Goal: Task Accomplishment & Management: Complete application form

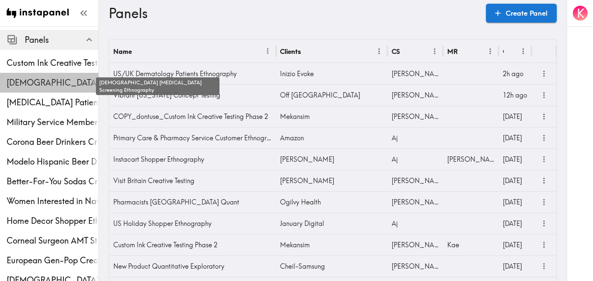
click at [54, 83] on span "[DEMOGRAPHIC_DATA] [MEDICAL_DATA] Screening Ethnography" at bounding box center [53, 83] width 92 height 12
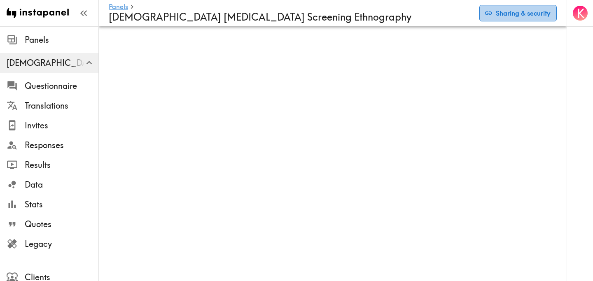
click at [516, 12] on button "Sharing & security" at bounding box center [518, 13] width 77 height 16
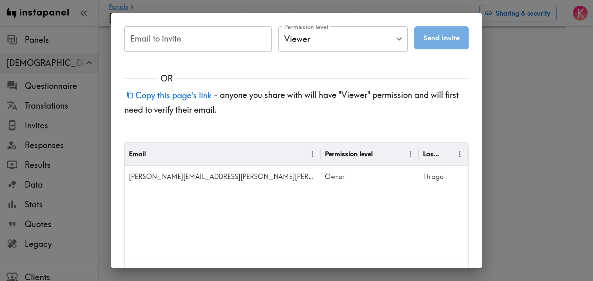
click at [203, 45] on input "Email to invite" at bounding box center [198, 39] width 148 height 26
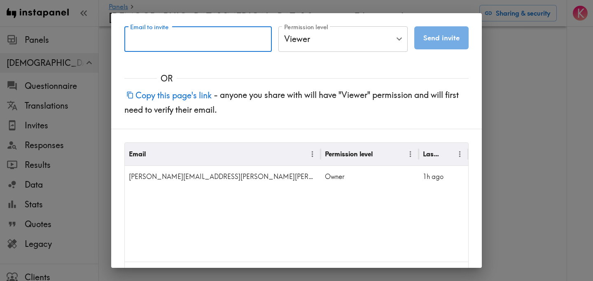
paste input "seth.friedman@digitashealth.com"
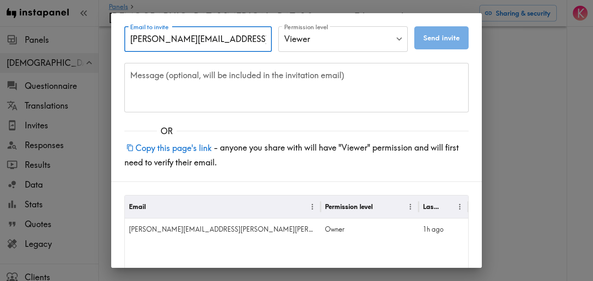
type input "seth.friedman@digitashealth.com"
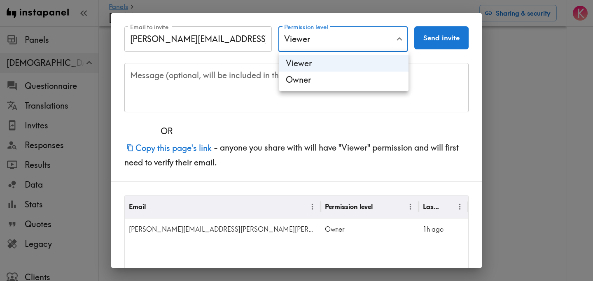
click at [335, 40] on body "Instapanel - Panels - Male Prostate Cancer Screening Ethnography Panels Male Pr…" at bounding box center [296, 39] width 593 height 26
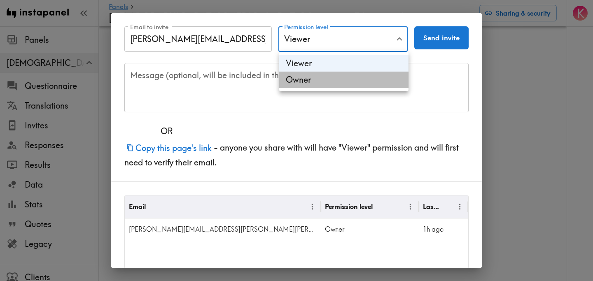
click at [335, 87] on li "Owner" at bounding box center [343, 80] width 129 height 16
type input "Owner"
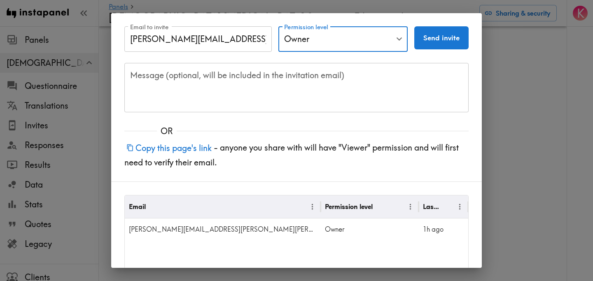
click at [446, 39] on button "Send invite" at bounding box center [442, 37] width 54 height 23
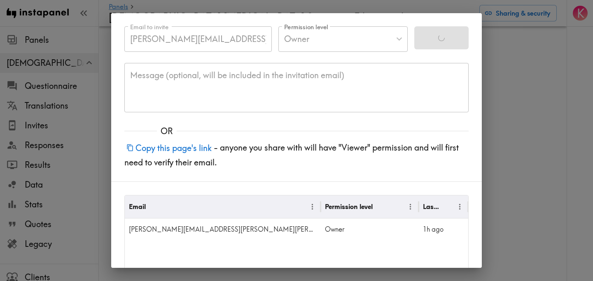
type input "Viewer"
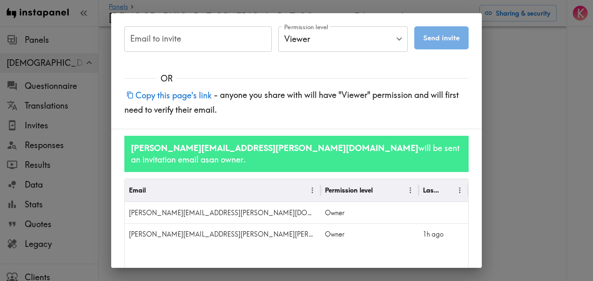
click at [516, 129] on div "Email to invite Email to invite Permission level Viewer Viewer Permission level…" at bounding box center [296, 140] width 593 height 281
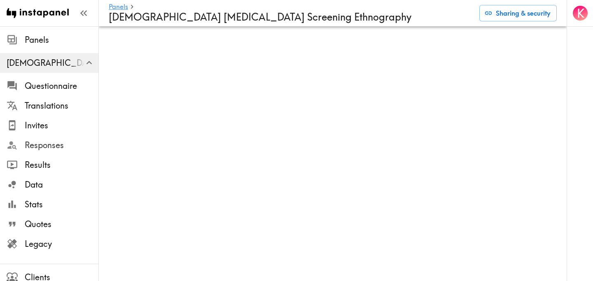
click at [45, 145] on span "Responses" at bounding box center [62, 146] width 74 height 12
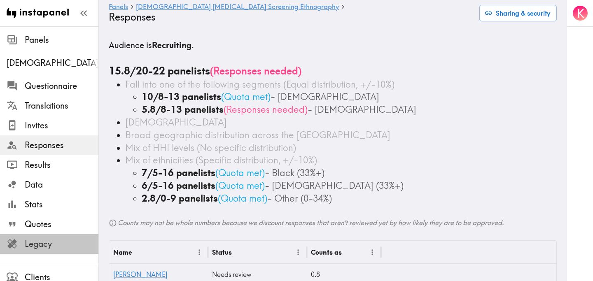
click at [52, 245] on span "Legacy" at bounding box center [62, 245] width 74 height 12
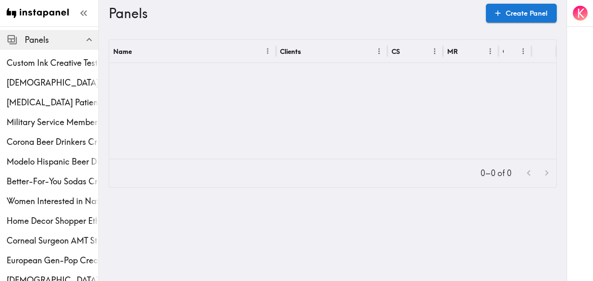
click at [54, 114] on div "Panels Custom Ink Creative Testing Phase 2 [DEMOGRAPHIC_DATA] [MEDICAL_DATA] Sc…" at bounding box center [49, 140] width 99 height 281
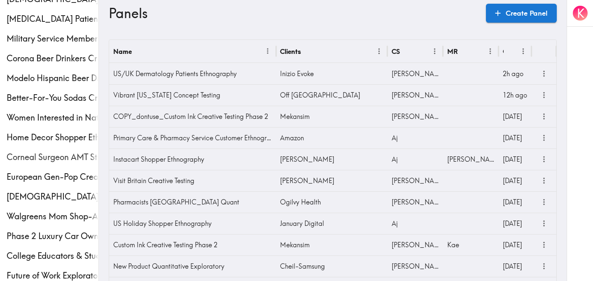
scroll to position [307, 0]
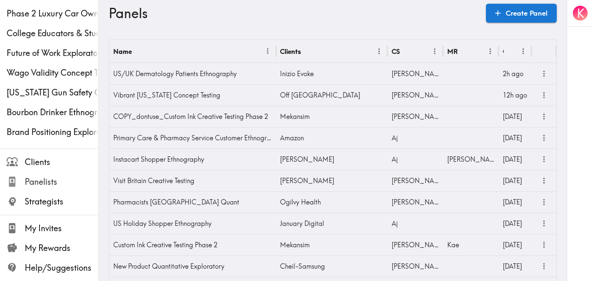
click at [62, 185] on span "Panelists" at bounding box center [62, 182] width 74 height 12
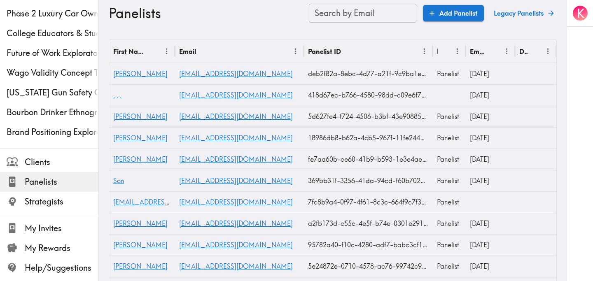
click at [362, 16] on input "Search by Email" at bounding box center [363, 13] width 108 height 19
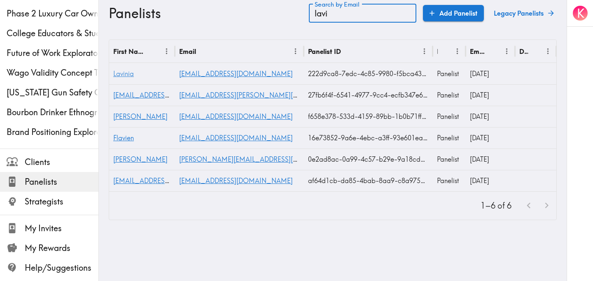
type input "lavi"
click at [128, 77] on span "Lavinia" at bounding box center [123, 74] width 21 height 8
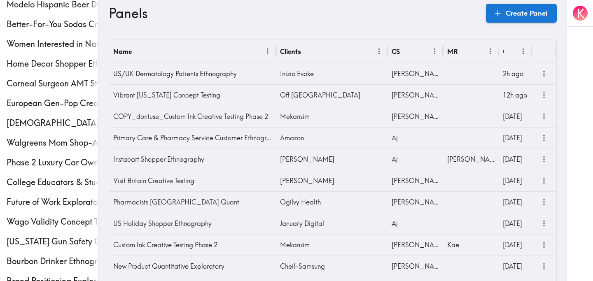
scroll to position [307, 0]
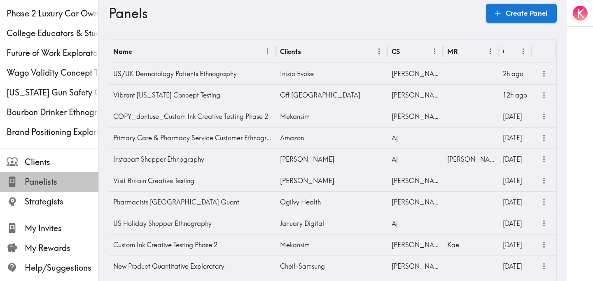
click at [52, 183] on span "Panelists" at bounding box center [62, 182] width 74 height 12
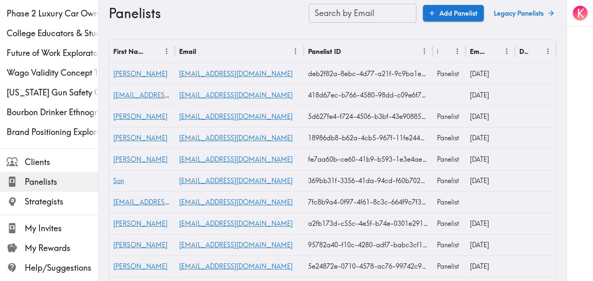
click at [358, 12] on input "Search by Email" at bounding box center [363, 13] width 108 height 19
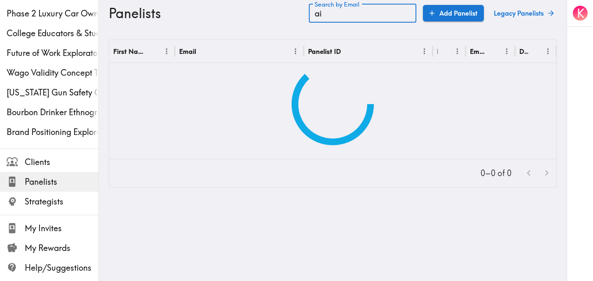
type input "a"
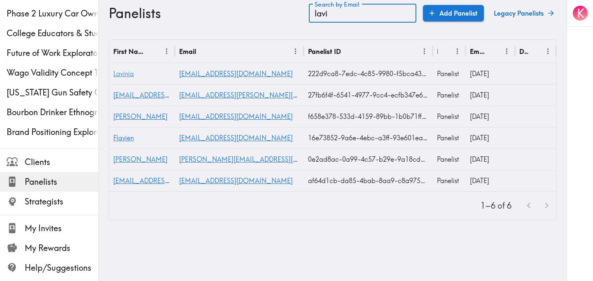
type input "lavi"
click at [125, 74] on span "Lavinia" at bounding box center [123, 74] width 21 height 8
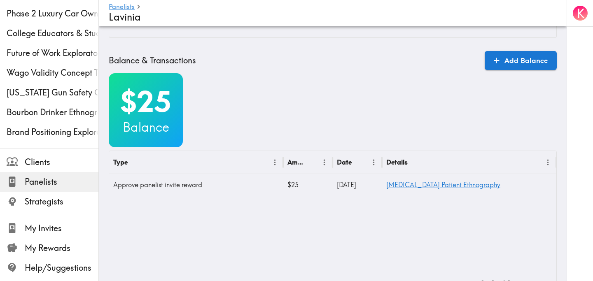
scroll to position [273, 0]
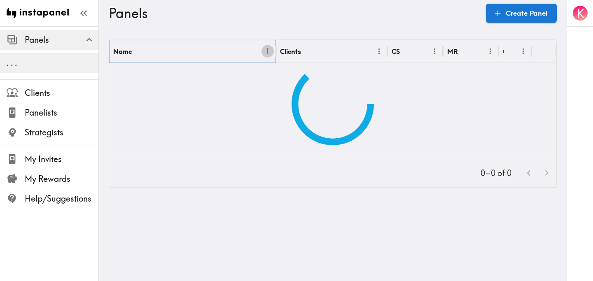
click at [265, 54] on icon "Menu" at bounding box center [268, 51] width 9 height 9
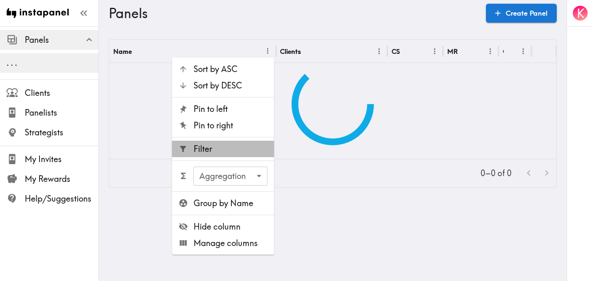
click at [213, 144] on span "Filter" at bounding box center [231, 149] width 74 height 12
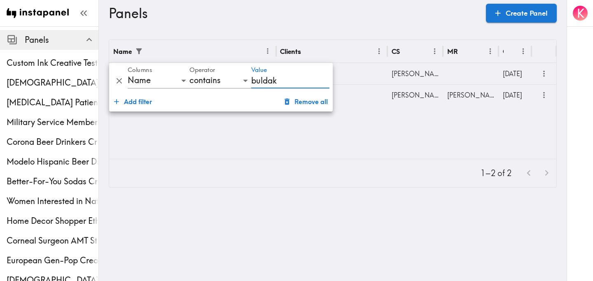
type input "buldak"
click at [401, 18] on h3 "Panels" at bounding box center [294, 13] width 371 height 16
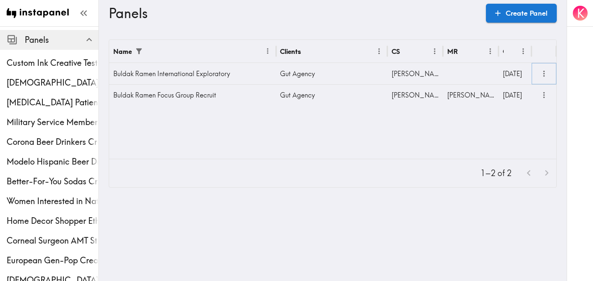
click at [547, 76] on icon "more" at bounding box center [544, 73] width 9 height 9
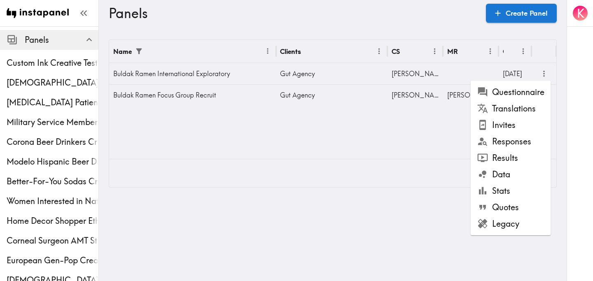
click at [514, 148] on li "Responses" at bounding box center [511, 142] width 80 height 16
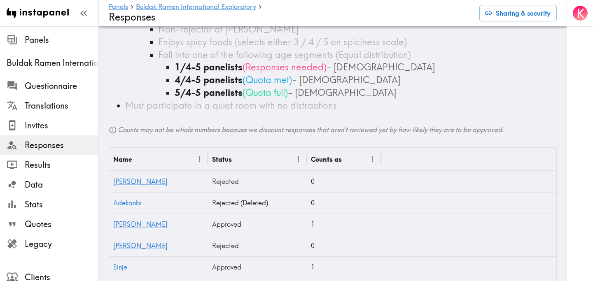
scroll to position [220, 0]
click at [58, 242] on span "Legacy" at bounding box center [62, 245] width 74 height 12
click at [35, 169] on span "Results" at bounding box center [62, 166] width 74 height 12
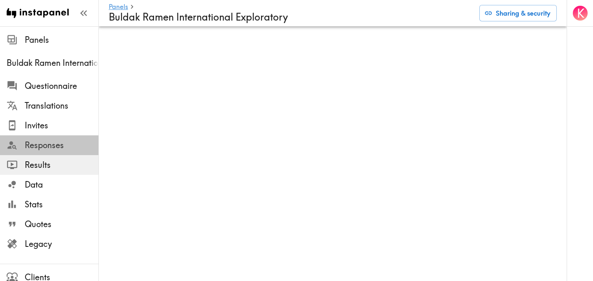
click at [44, 147] on span "Responses" at bounding box center [62, 146] width 74 height 12
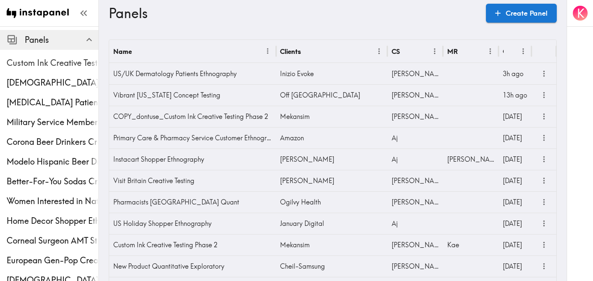
click at [56, 69] on span "Custom Ink Creative Testing Phase 2" at bounding box center [53, 63] width 92 height 15
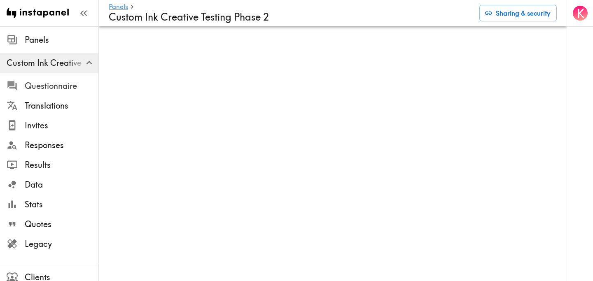
click at [81, 87] on span "Questionnaire" at bounding box center [62, 86] width 74 height 12
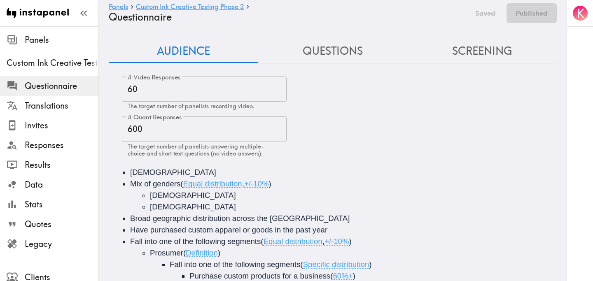
click at [334, 49] on button "Questions" at bounding box center [333, 51] width 150 height 23
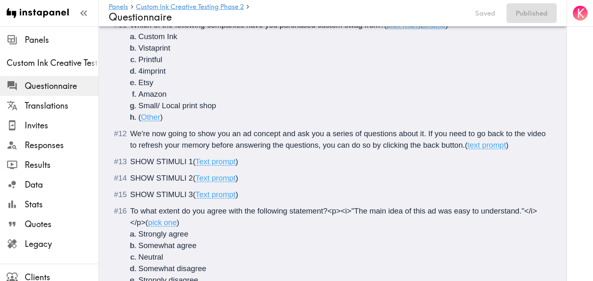
scroll to position [869, 0]
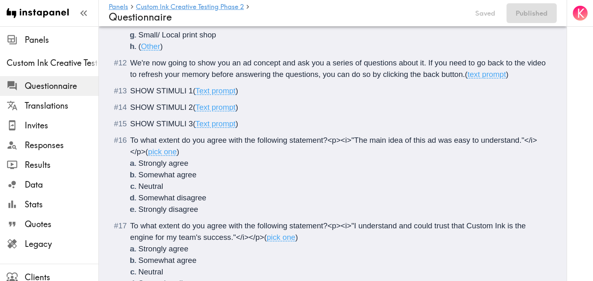
click at [244, 91] on div "SHOW STIMULI 1 ( Text prompt )" at bounding box center [338, 91] width 417 height 12
drag, startPoint x: 244, startPoint y: 91, endPoint x: 128, endPoint y: 91, distance: 115.8
click at [128, 91] on li "SHOW STIMULI 1 ( Text prompt )" at bounding box center [333, 91] width 429 height 12
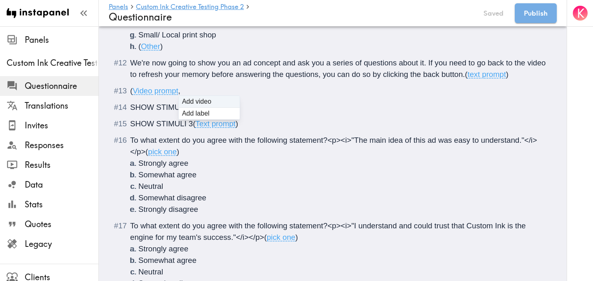
type input "C:\fakepath\01_080825_CustomInk_Funding_V01.mp4"
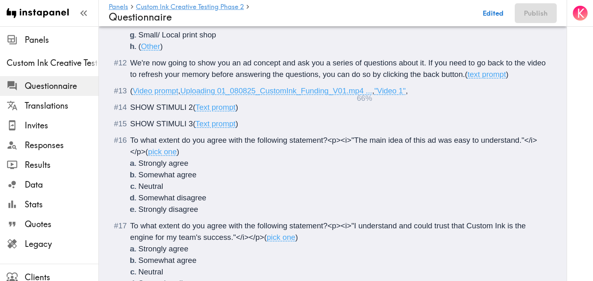
click at [419, 93] on div "( Video prompt , Uploading 01_080825_CustomInk_Funding_V01.mp4 ... , "Video 1" ," at bounding box center [338, 91] width 417 height 12
drag, startPoint x: 245, startPoint y: 109, endPoint x: 131, endPoint y: 107, distance: 114.6
click at [131, 107] on div "SHOW STIMULI 2 ( Text prompt )" at bounding box center [338, 108] width 417 height 12
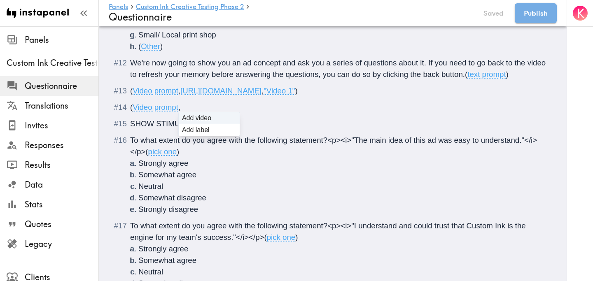
type input "C:\fakepath\02_080825_CustomInk_Sinkhole_V01.mp4"
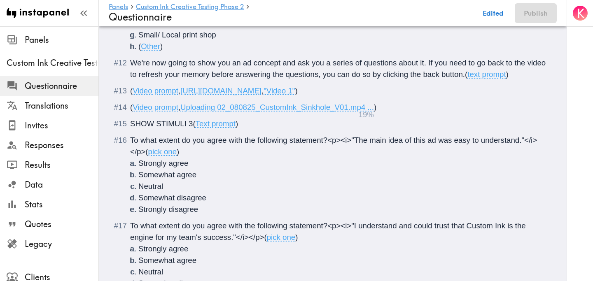
click at [295, 92] on span ""Video 1"" at bounding box center [279, 91] width 31 height 9
click at [518, 113] on div "( Video prompt , https://prompts.instapanel.com/eShZ40hzKgwTP7v8/02_080825_Cust…" at bounding box center [338, 108] width 417 height 12
click at [264, 112] on span ")" at bounding box center [263, 107] width 2 height 9
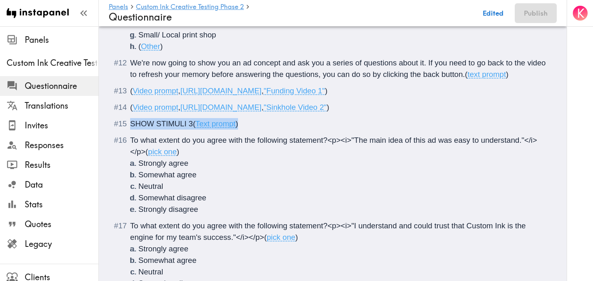
drag, startPoint x: 247, startPoint y: 148, endPoint x: 128, endPoint y: 146, distance: 119.1
click at [128, 130] on li "SHOW STIMULI 3 ( Text prompt )" at bounding box center [333, 124] width 429 height 12
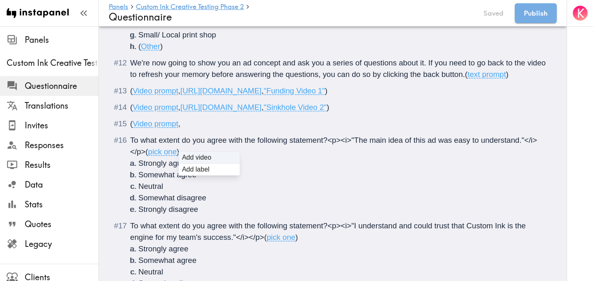
type input "C:\fakepath\03_080825_CustomInk_NothingBeatsTeam_R2.mp4"
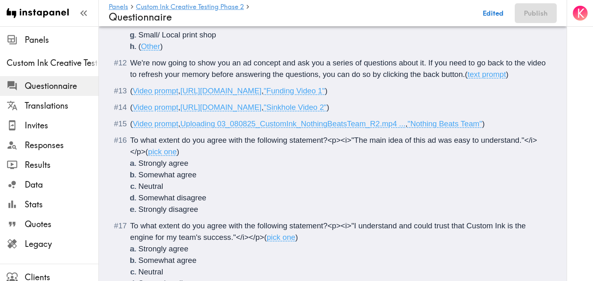
click at [264, 112] on span ""Sinkhole Video 2"" at bounding box center [295, 107] width 63 height 9
click at [264, 95] on span ""Funding Video 1"" at bounding box center [294, 91] width 61 height 9
click at [264, 112] on span ""Sinkhole"" at bounding box center [281, 107] width 35 height 9
click at [483, 128] on span ""Nothing Beats Team"" at bounding box center [445, 124] width 75 height 9
click at [519, 130] on div "( Video prompt , Uploading 03_080825_CustomInk_NothingBeatsTeam_R2.mp4 ... , "N…" at bounding box center [338, 124] width 417 height 12
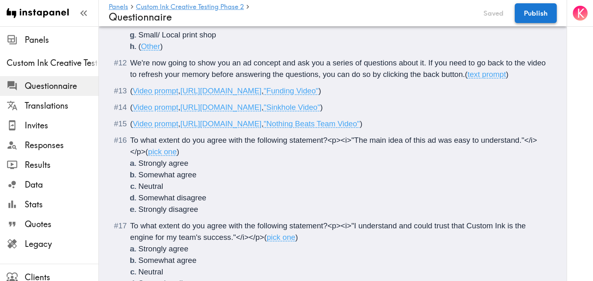
click at [539, 10] on button "Publish" at bounding box center [536, 13] width 42 height 20
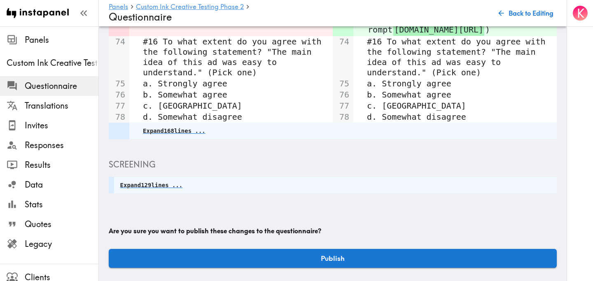
scroll to position [700, 0]
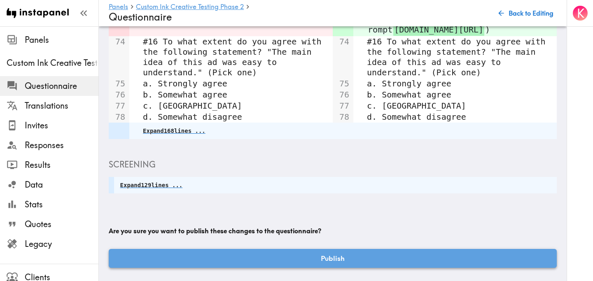
click at [299, 260] on button "Publish" at bounding box center [333, 258] width 448 height 19
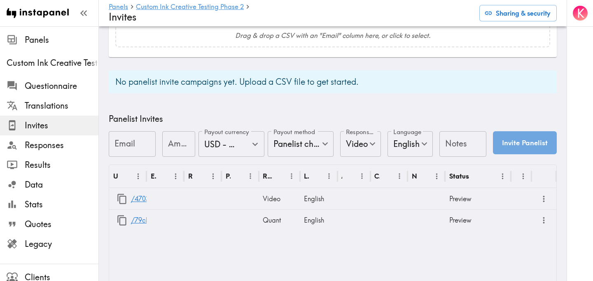
scroll to position [327, 0]
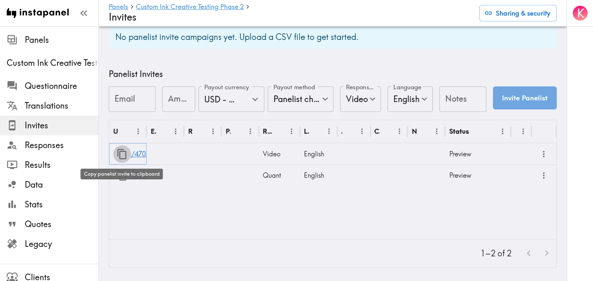
click at [122, 154] on icon "button" at bounding box center [122, 154] width 11 height 11
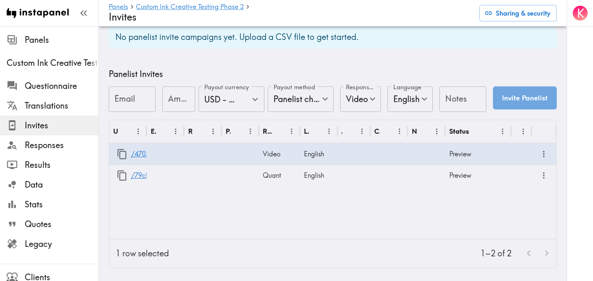
click at [263, 207] on div "URL Email Response Payout Response type Language Answers Creator Notes Status /…" at bounding box center [333, 179] width 448 height 119
click at [55, 81] on span "Questionnaire" at bounding box center [62, 86] width 74 height 12
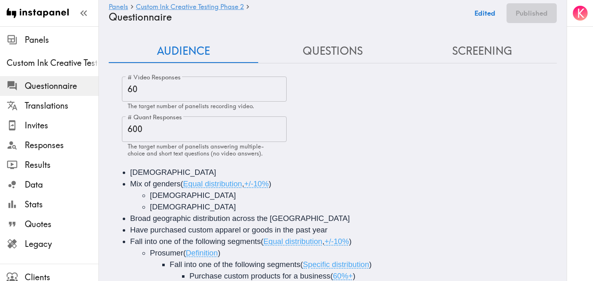
click at [349, 49] on button "Questions" at bounding box center [333, 51] width 150 height 23
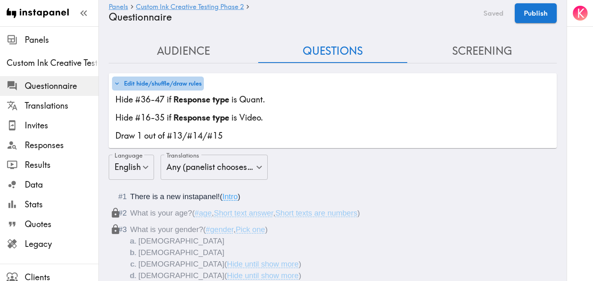
click at [174, 82] on button "Edit hide/shuffle/draw rules" at bounding box center [158, 84] width 92 height 14
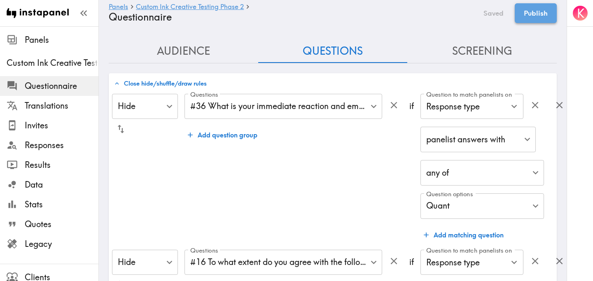
click at [547, 19] on button "Publish" at bounding box center [536, 13] width 42 height 20
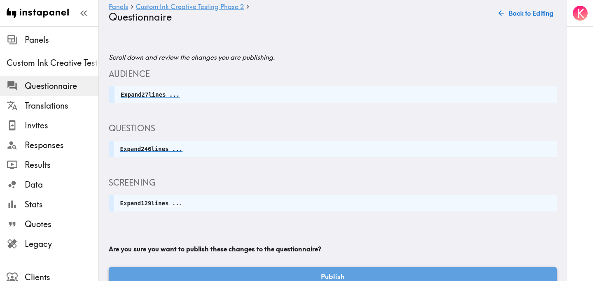
click at [336, 275] on button "Publish" at bounding box center [333, 276] width 448 height 19
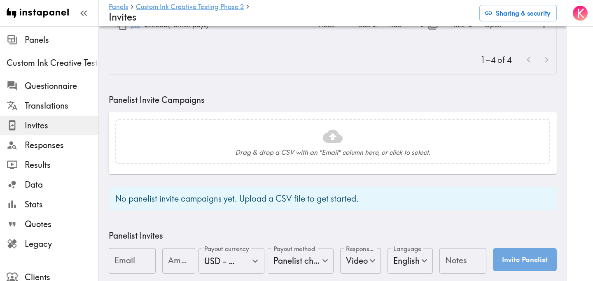
scroll to position [327, 0]
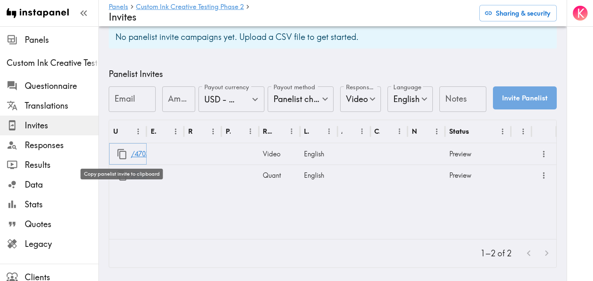
click at [124, 152] on icon "button" at bounding box center [122, 154] width 11 height 11
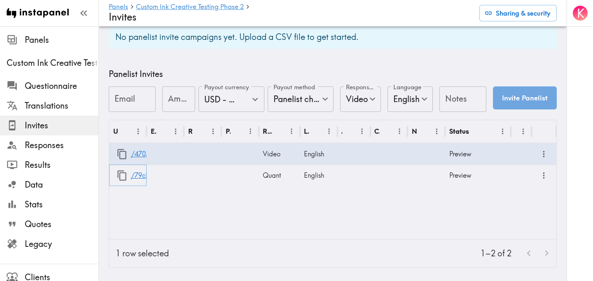
click at [119, 175] on icon "button" at bounding box center [122, 175] width 11 height 11
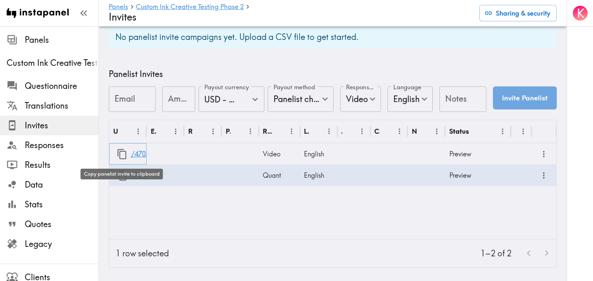
click at [122, 155] on icon "button" at bounding box center [122, 154] width 11 height 11
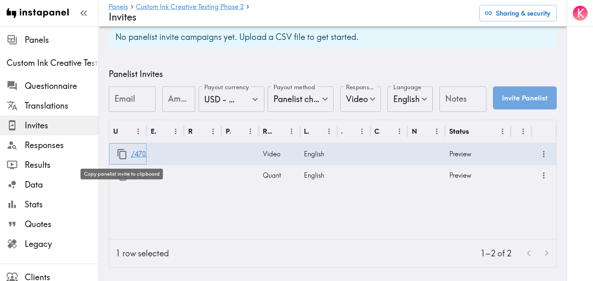
click at [119, 149] on icon "button" at bounding box center [122, 154] width 11 height 11
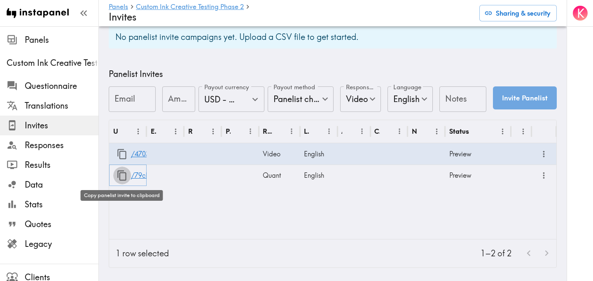
click at [122, 176] on icon "button" at bounding box center [122, 175] width 11 height 11
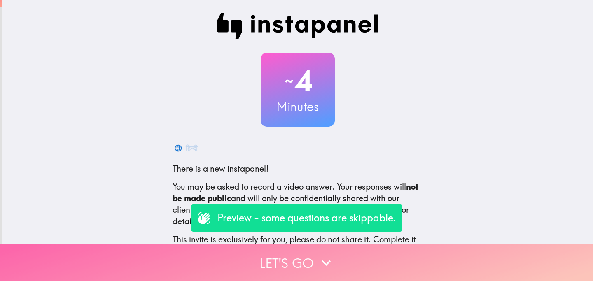
click at [263, 265] on button "Let's go" at bounding box center [296, 263] width 593 height 37
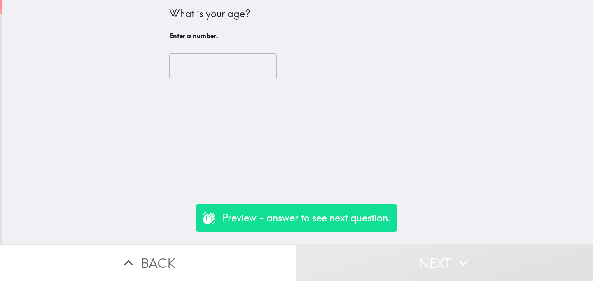
click at [218, 71] on input "number" at bounding box center [223, 67] width 108 height 26
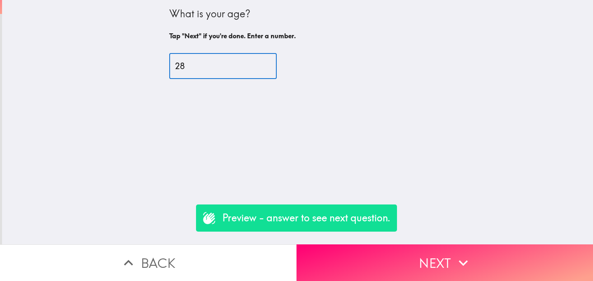
type input "28"
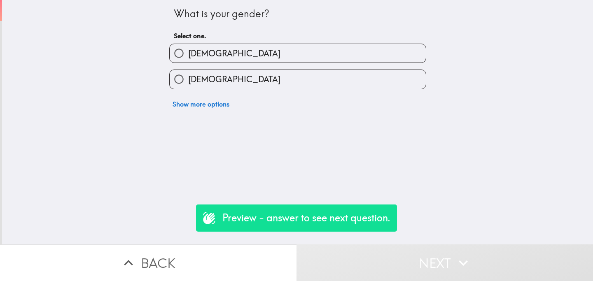
click at [219, 77] on label "[DEMOGRAPHIC_DATA]" at bounding box center [298, 79] width 256 height 19
click at [188, 77] on input "[DEMOGRAPHIC_DATA]" at bounding box center [179, 79] width 19 height 19
radio input "true"
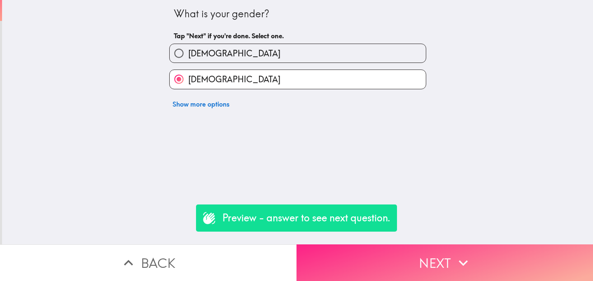
click at [420, 260] on button "Next" at bounding box center [445, 263] width 297 height 37
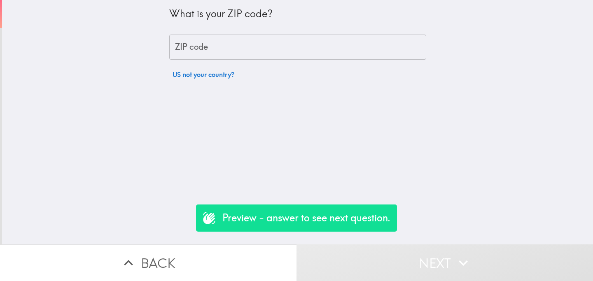
click at [216, 47] on input "ZIP code" at bounding box center [297, 48] width 257 height 26
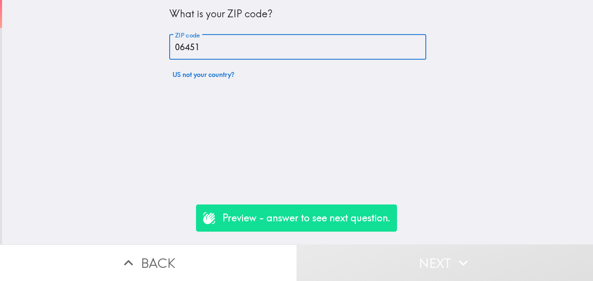
type input "06451"
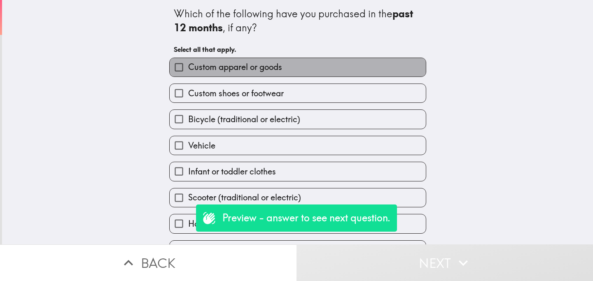
click at [220, 74] on label "Custom apparel or goods" at bounding box center [298, 67] width 256 height 19
click at [188, 74] on input "Custom apparel or goods" at bounding box center [179, 67] width 19 height 19
checkbox input "true"
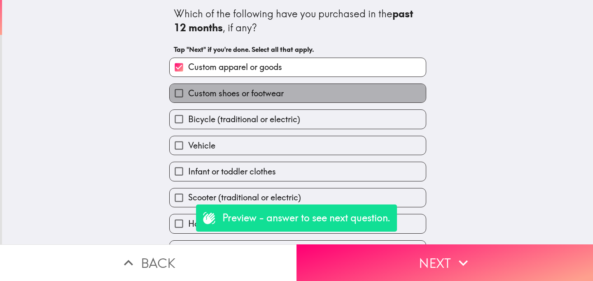
click at [247, 93] on span "Custom shoes or footwear" at bounding box center [236, 94] width 96 height 12
click at [188, 93] on input "Custom shoes or footwear" at bounding box center [179, 93] width 19 height 19
checkbox input "true"
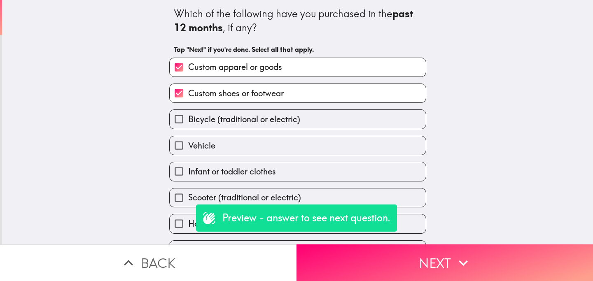
click at [267, 122] on span "Bicycle (traditional or electric)" at bounding box center [244, 120] width 112 height 12
click at [188, 122] on input "Bicycle (traditional or electric)" at bounding box center [179, 119] width 19 height 19
checkbox input "true"
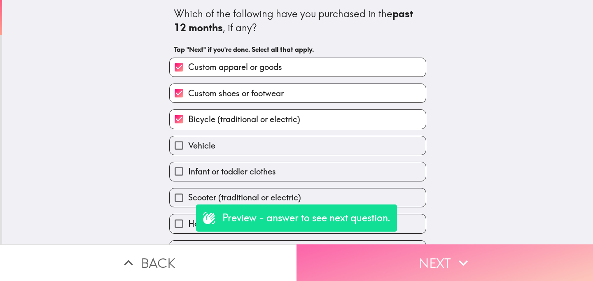
click at [384, 249] on button "Next" at bounding box center [445, 263] width 297 height 37
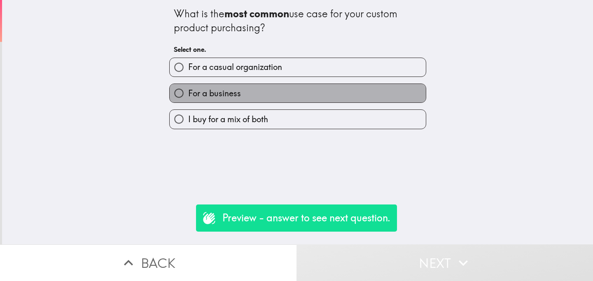
click at [253, 93] on label "For a business" at bounding box center [298, 93] width 256 height 19
click at [188, 93] on input "For a business" at bounding box center [179, 93] width 19 height 19
radio input "true"
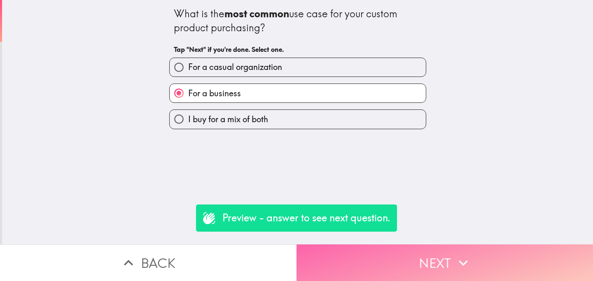
click at [377, 260] on button "Next" at bounding box center [445, 263] width 297 height 37
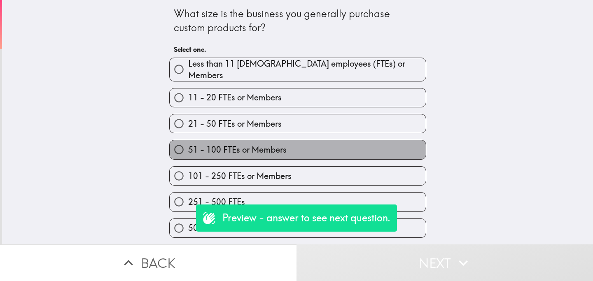
click at [287, 148] on span "51 - 100 FTEs or Members" at bounding box center [237, 150] width 99 height 12
click at [188, 148] on input "51 - 100 FTEs or Members" at bounding box center [179, 150] width 19 height 19
radio input "true"
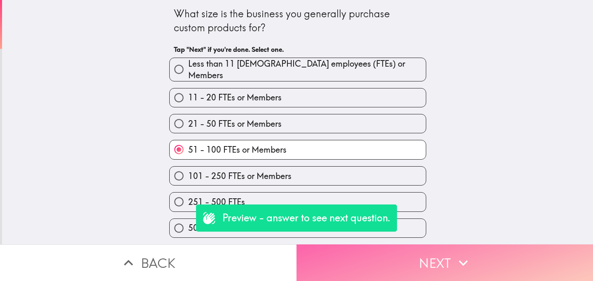
click at [391, 255] on button "Next" at bounding box center [445, 263] width 297 height 37
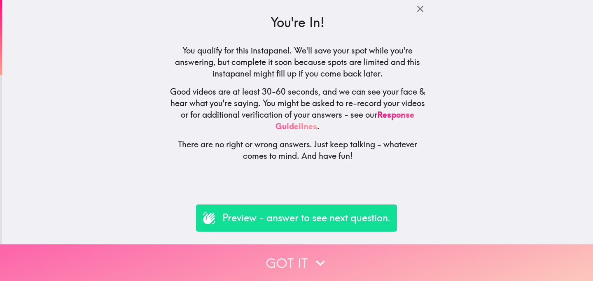
click at [261, 254] on button "Got it" at bounding box center [296, 263] width 593 height 37
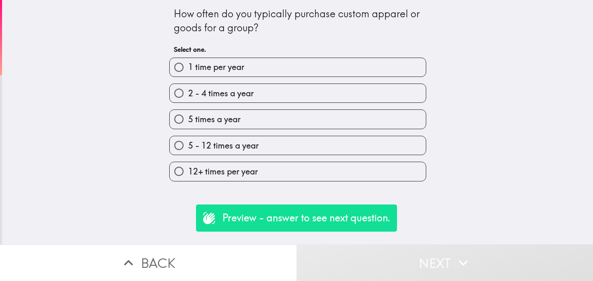
click at [255, 104] on div "5 times a year" at bounding box center [295, 116] width 264 height 26
click at [301, 124] on label "5 times a year" at bounding box center [298, 119] width 256 height 19
click at [188, 124] on input "5 times a year" at bounding box center [179, 119] width 19 height 19
radio input "true"
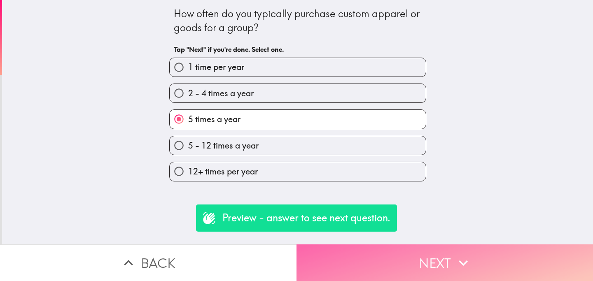
click at [378, 251] on button "Next" at bounding box center [445, 263] width 297 height 37
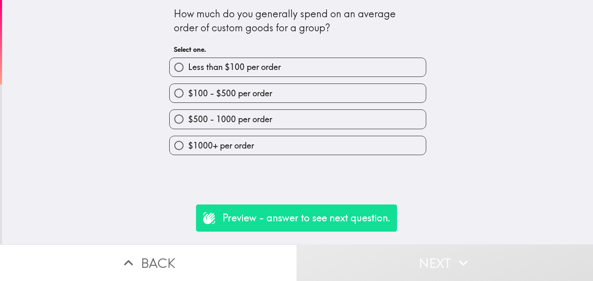
click at [239, 127] on label "$500 - 1000 per order" at bounding box center [298, 119] width 256 height 19
click at [188, 127] on input "$500 - 1000 per order" at bounding box center [179, 119] width 19 height 19
radio input "true"
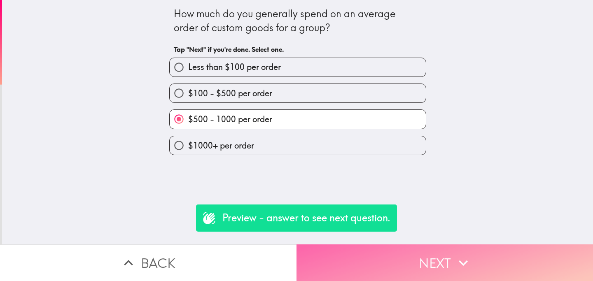
click at [371, 256] on button "Next" at bounding box center [445, 263] width 297 height 37
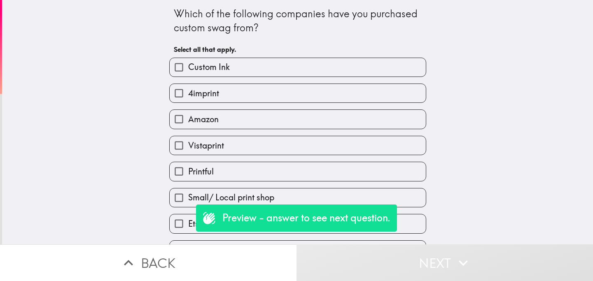
click at [234, 133] on div "Vistaprint" at bounding box center [295, 142] width 264 height 26
click at [244, 117] on label "Amazon" at bounding box center [298, 119] width 256 height 19
click at [188, 117] on input "Amazon" at bounding box center [179, 119] width 19 height 19
checkbox input "true"
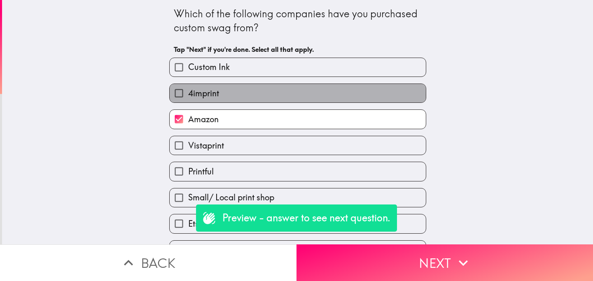
click at [259, 96] on label "4imprint" at bounding box center [298, 93] width 256 height 19
click at [188, 96] on input "4imprint" at bounding box center [179, 93] width 19 height 19
checkbox input "true"
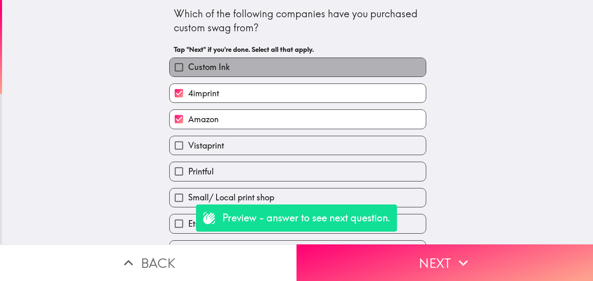
click at [276, 71] on label "Custom Ink" at bounding box center [298, 67] width 256 height 19
click at [188, 71] on input "Custom Ink" at bounding box center [179, 67] width 19 height 19
checkbox input "true"
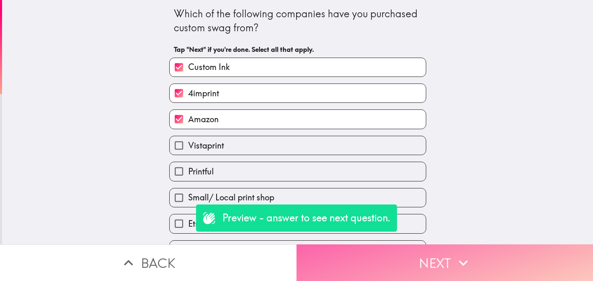
click at [362, 272] on button "Next" at bounding box center [445, 263] width 297 height 37
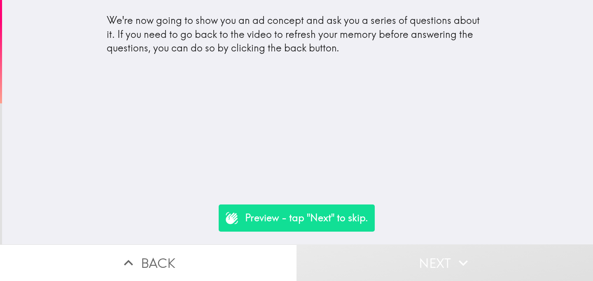
click at [381, 253] on button "Next" at bounding box center [445, 263] width 297 height 37
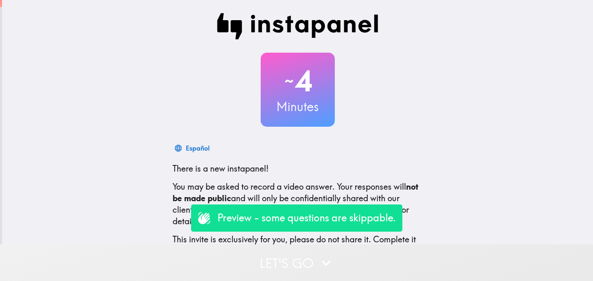
click at [267, 260] on button "Let's go" at bounding box center [296, 263] width 593 height 37
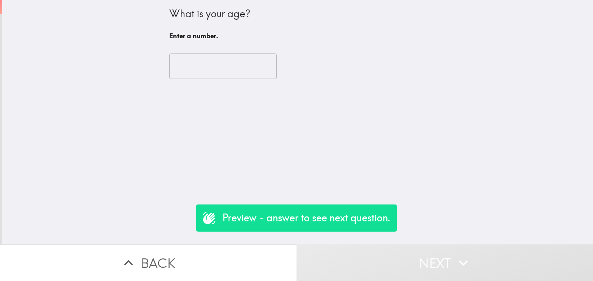
click at [209, 61] on input "number" at bounding box center [223, 67] width 108 height 26
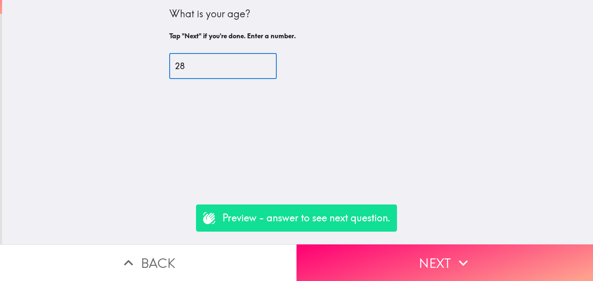
type input "28"
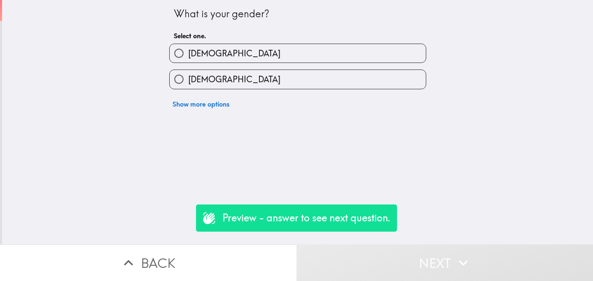
click at [223, 78] on label "[DEMOGRAPHIC_DATA]" at bounding box center [298, 79] width 256 height 19
click at [188, 78] on input "[DEMOGRAPHIC_DATA]" at bounding box center [179, 79] width 19 height 19
radio input "true"
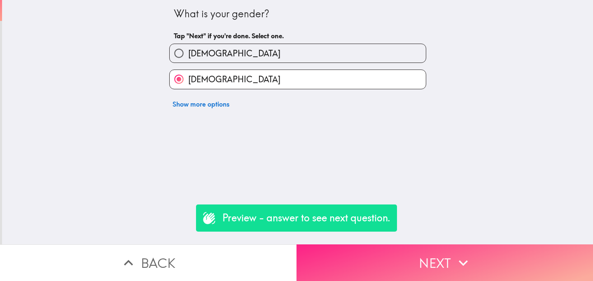
click at [383, 250] on button "Next" at bounding box center [445, 263] width 297 height 37
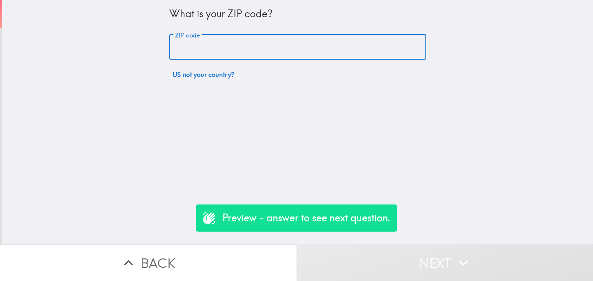
click at [255, 44] on input "ZIP code" at bounding box center [297, 48] width 257 height 26
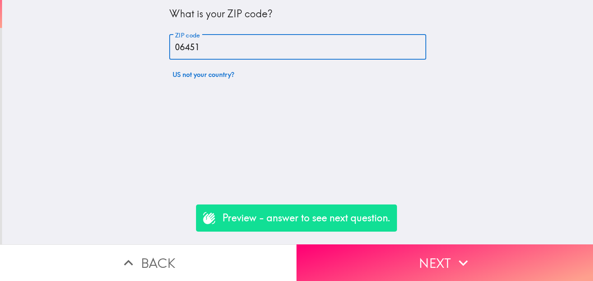
type input "06451"
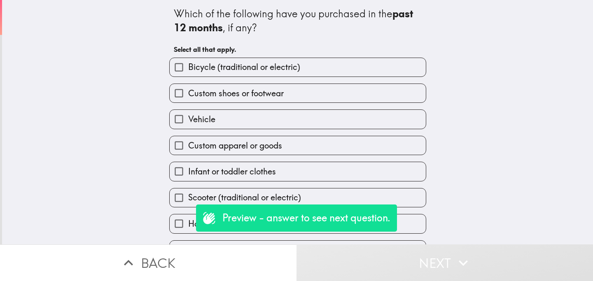
click at [252, 105] on div "Vehicle" at bounding box center [295, 116] width 264 height 26
click at [261, 131] on div "Custom apparel or goods" at bounding box center [295, 142] width 264 height 26
click at [262, 150] on span "Custom apparel or goods" at bounding box center [235, 146] width 94 height 12
click at [188, 150] on input "Custom apparel or goods" at bounding box center [179, 145] width 19 height 19
checkbox input "true"
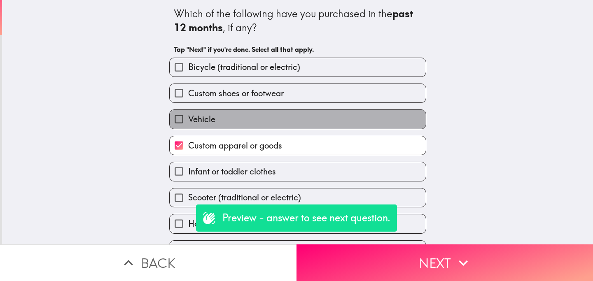
click at [267, 128] on label "Vehicle" at bounding box center [298, 119] width 256 height 19
click at [188, 128] on input "Vehicle" at bounding box center [179, 119] width 19 height 19
checkbox input "true"
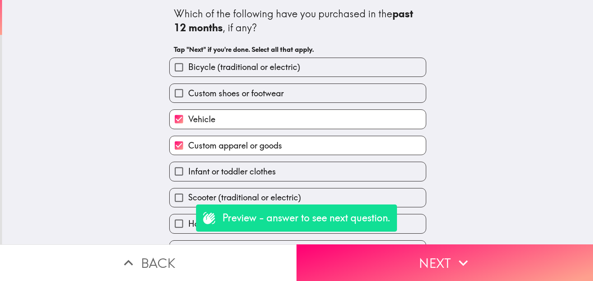
click at [284, 108] on div "Vehicle" at bounding box center [295, 116] width 264 height 26
click at [274, 98] on span "Custom shoes or footwear" at bounding box center [236, 94] width 96 height 12
click at [188, 98] on input "Custom shoes or footwear" at bounding box center [179, 93] width 19 height 19
checkbox input "true"
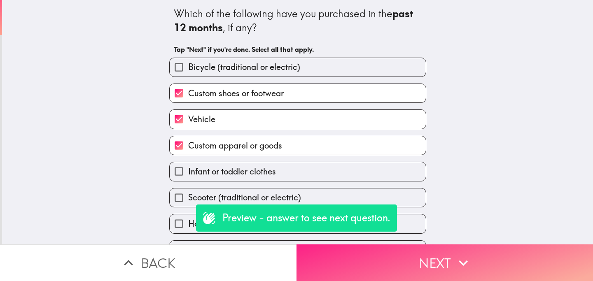
click at [389, 259] on button "Next" at bounding box center [445, 263] width 297 height 37
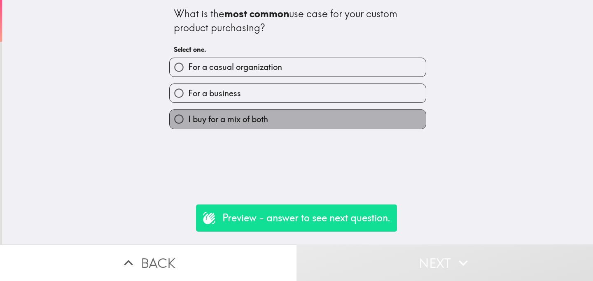
click at [252, 117] on span "I buy for a mix of both" at bounding box center [228, 120] width 80 height 12
click at [188, 117] on input "I buy for a mix of both" at bounding box center [179, 119] width 19 height 19
radio input "true"
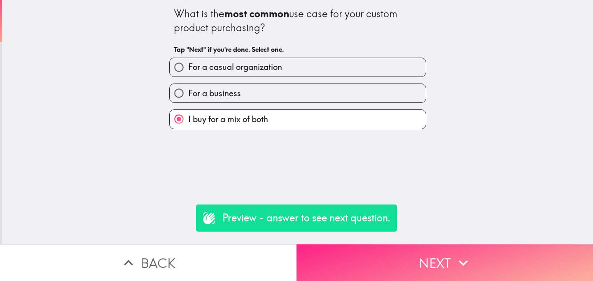
click at [393, 256] on button "Next" at bounding box center [445, 263] width 297 height 37
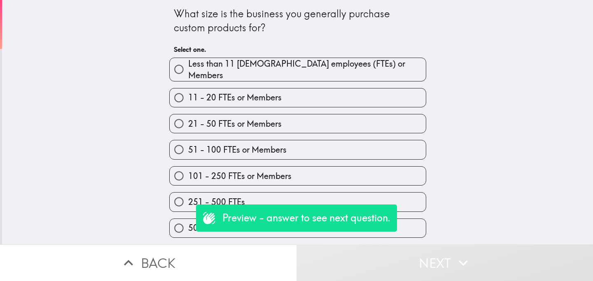
click at [265, 141] on label "51 - 100 FTEs or Members" at bounding box center [298, 150] width 256 height 19
click at [188, 141] on input "51 - 100 FTEs or Members" at bounding box center [179, 150] width 19 height 19
radio input "true"
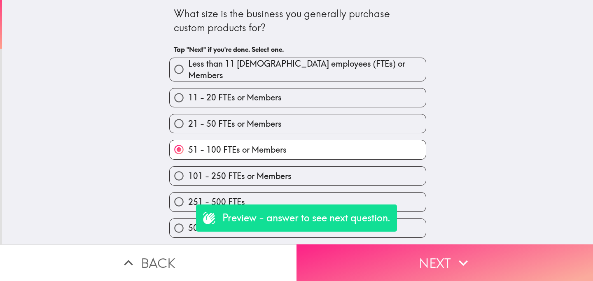
click at [399, 250] on button "Next" at bounding box center [445, 263] width 297 height 37
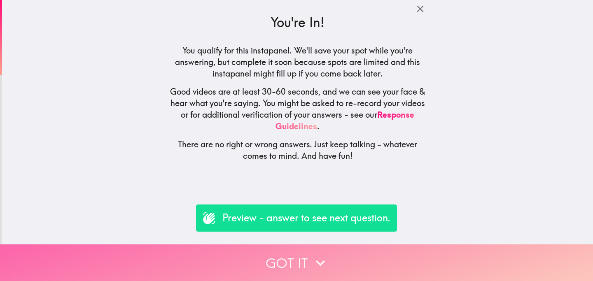
click at [274, 255] on button "Got it" at bounding box center [296, 263] width 593 height 37
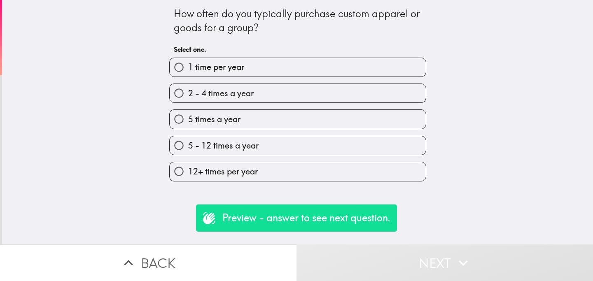
click at [298, 82] on div "2 - 4 times a year" at bounding box center [295, 90] width 264 height 26
click at [306, 101] on label "2 - 4 times a year" at bounding box center [298, 93] width 256 height 19
click at [188, 101] on input "2 - 4 times a year" at bounding box center [179, 93] width 19 height 19
radio input "true"
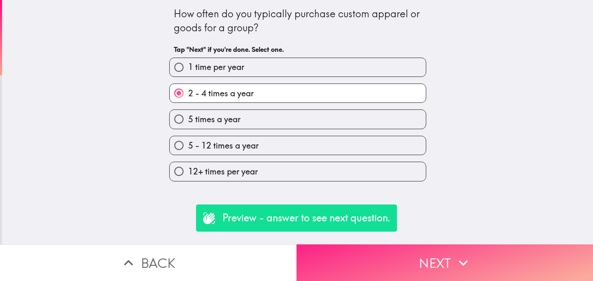
click at [385, 247] on button "Next" at bounding box center [445, 263] width 297 height 37
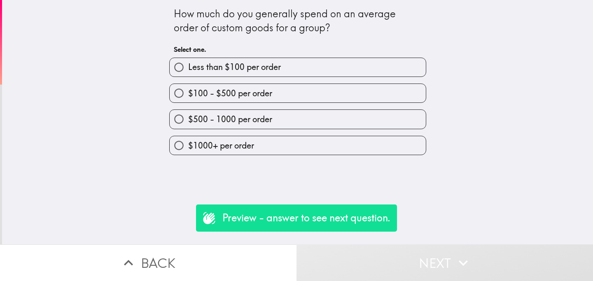
click at [270, 99] on span "$100 - $500 per order" at bounding box center [230, 94] width 84 height 12
click at [188, 99] on input "$100 - $500 per order" at bounding box center [179, 93] width 19 height 19
radio input "true"
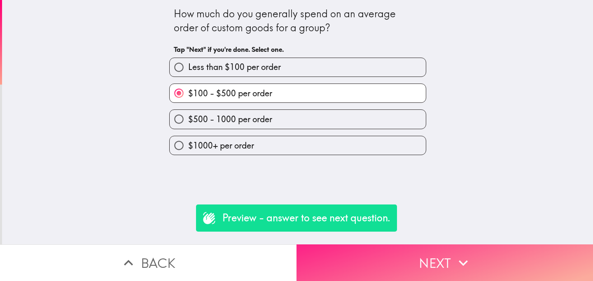
click at [391, 258] on button "Next" at bounding box center [445, 263] width 297 height 37
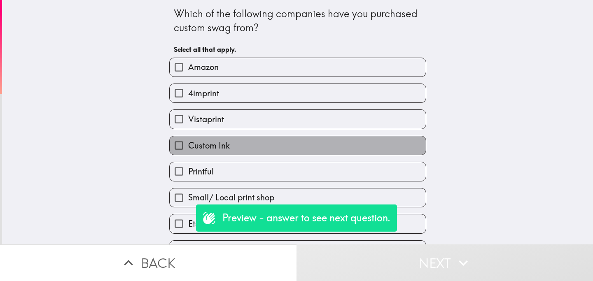
click at [285, 155] on label "Custom Ink" at bounding box center [298, 145] width 256 height 19
click at [188, 155] on input "Custom Ink" at bounding box center [179, 145] width 19 height 19
checkbox input "true"
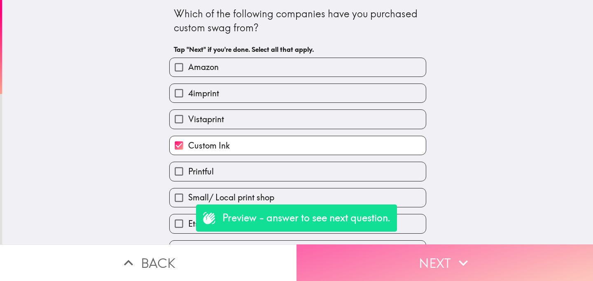
click at [388, 262] on button "Next" at bounding box center [445, 263] width 297 height 37
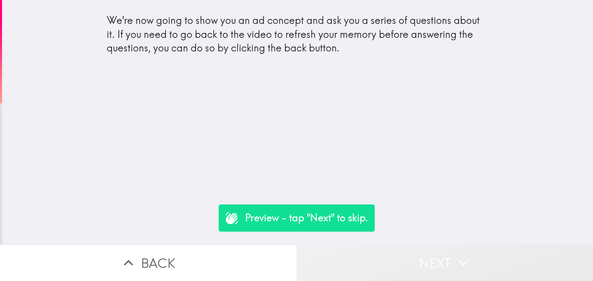
click at [412, 262] on button "Next" at bounding box center [445, 263] width 297 height 37
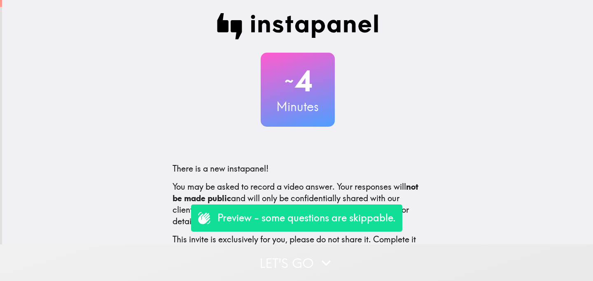
click at [249, 262] on button "Let's go" at bounding box center [296, 263] width 593 height 37
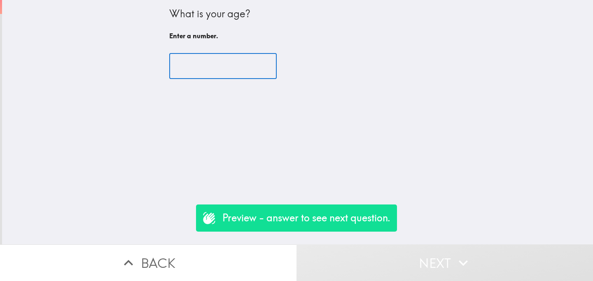
click at [242, 62] on input "number" at bounding box center [223, 67] width 108 height 26
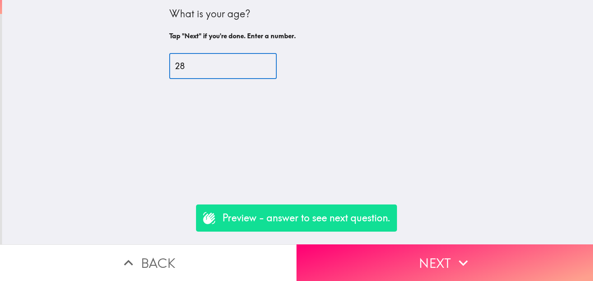
type input "28"
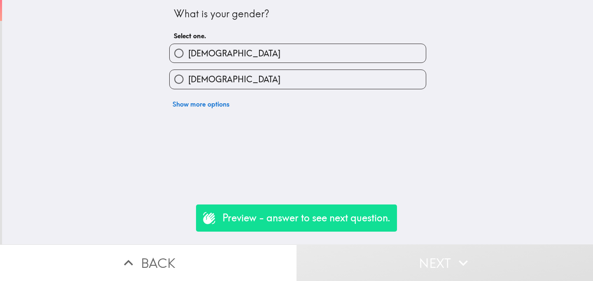
click at [256, 80] on label "[DEMOGRAPHIC_DATA]" at bounding box center [298, 79] width 256 height 19
click at [188, 80] on input "[DEMOGRAPHIC_DATA]" at bounding box center [179, 79] width 19 height 19
radio input "true"
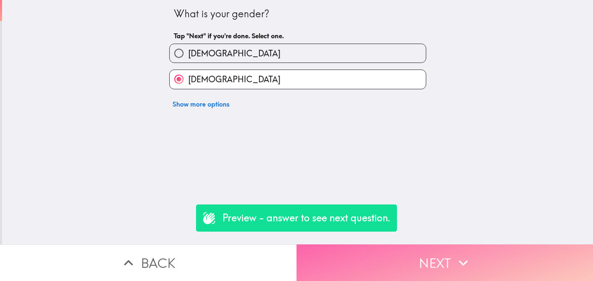
click at [407, 256] on button "Next" at bounding box center [445, 263] width 297 height 37
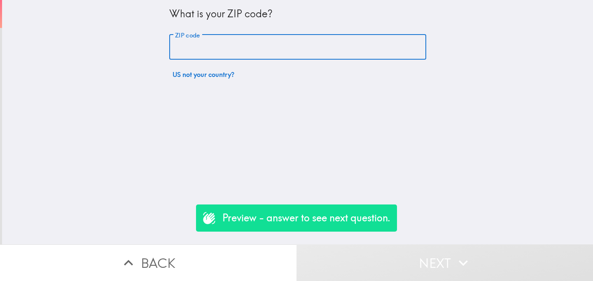
click at [245, 55] on input "ZIP code" at bounding box center [297, 48] width 257 height 26
type input "06451"
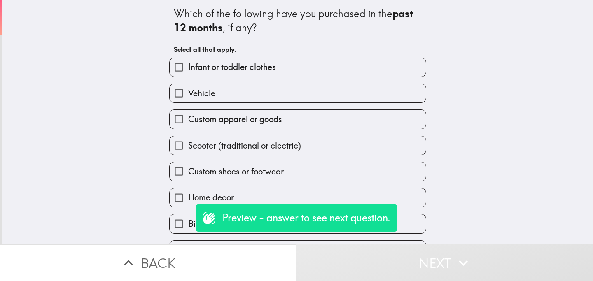
click at [223, 103] on div "Vehicle" at bounding box center [297, 93] width 257 height 19
click at [348, 63] on label "Infant or toddler clothes" at bounding box center [298, 67] width 256 height 19
click at [188, 63] on input "Infant or toddler clothes" at bounding box center [179, 67] width 19 height 19
checkbox input "true"
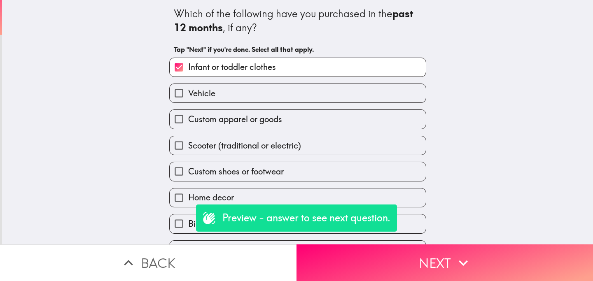
click at [353, 92] on label "Vehicle" at bounding box center [298, 93] width 256 height 19
click at [188, 92] on input "Vehicle" at bounding box center [179, 93] width 19 height 19
checkbox input "true"
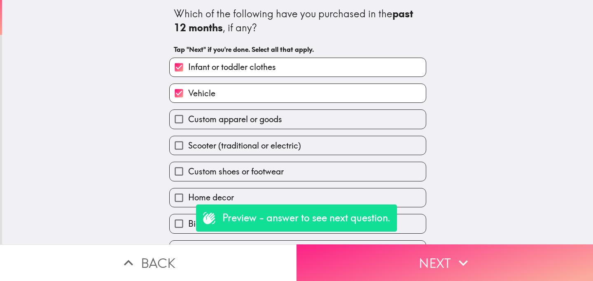
click at [417, 251] on button "Next" at bounding box center [445, 263] width 297 height 37
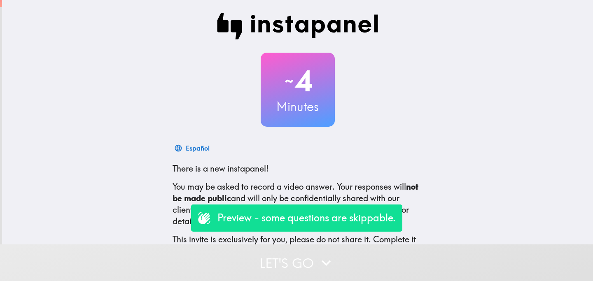
click at [234, 263] on button "Let's go" at bounding box center [296, 263] width 593 height 37
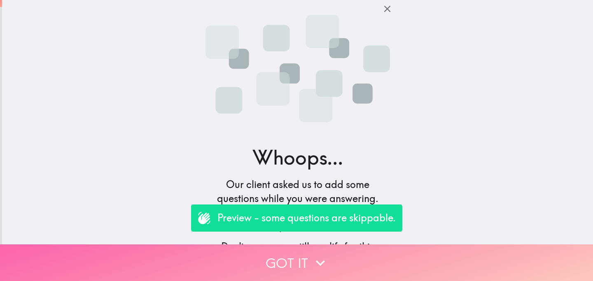
click at [233, 267] on button "Got it" at bounding box center [296, 263] width 593 height 37
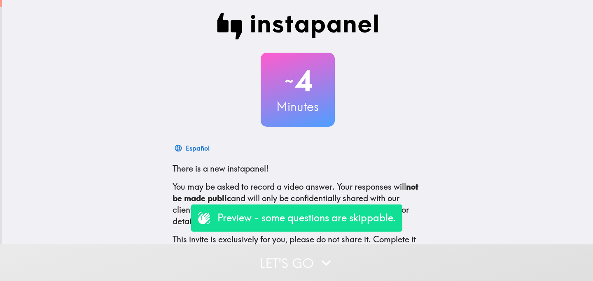
click at [253, 264] on button "Let's go" at bounding box center [296, 263] width 593 height 37
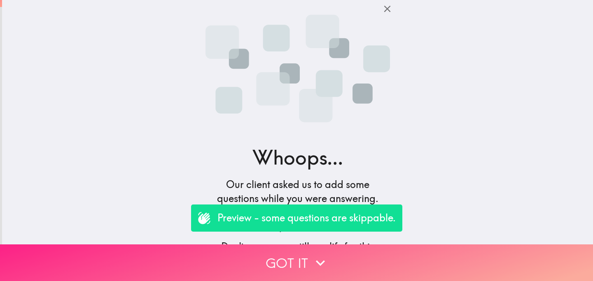
click at [259, 267] on button "Got it" at bounding box center [296, 263] width 593 height 37
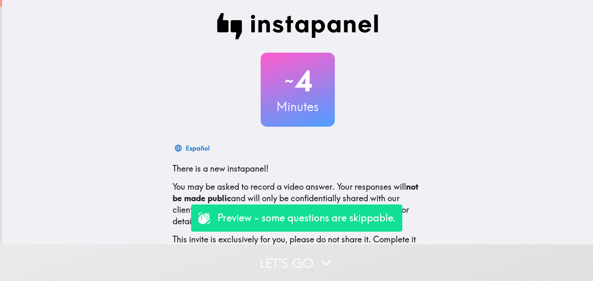
click at [258, 266] on button "Let's go" at bounding box center [296, 263] width 593 height 37
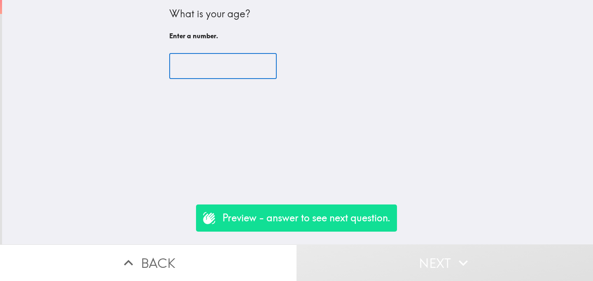
click at [228, 62] on input "number" at bounding box center [223, 67] width 108 height 26
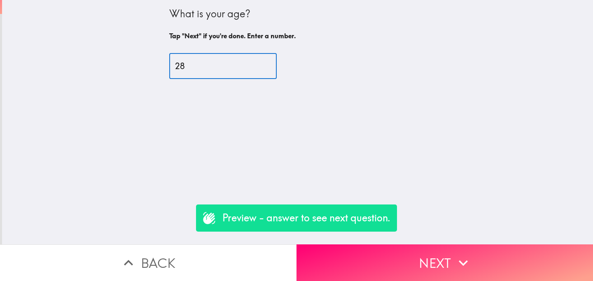
type input "28"
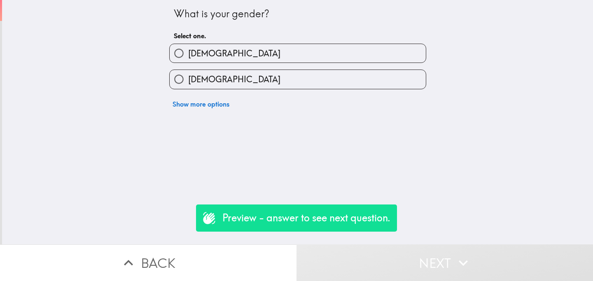
click at [240, 74] on label "[DEMOGRAPHIC_DATA]" at bounding box center [298, 79] width 256 height 19
click at [188, 74] on input "[DEMOGRAPHIC_DATA]" at bounding box center [179, 79] width 19 height 19
radio input "true"
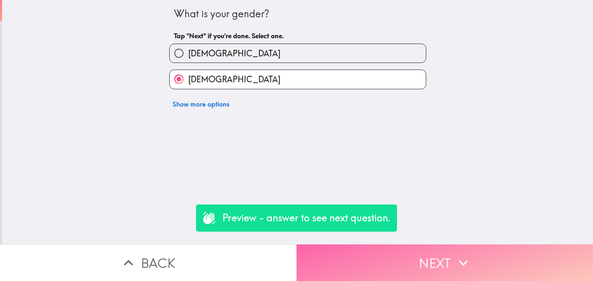
click at [425, 266] on button "Next" at bounding box center [445, 263] width 297 height 37
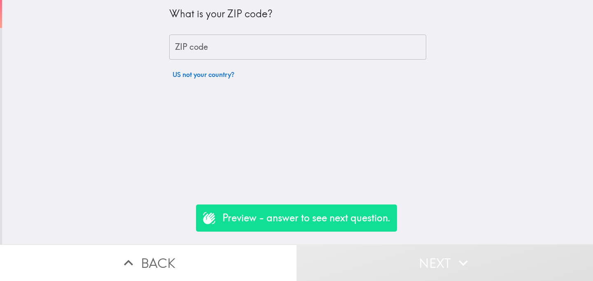
click at [248, 49] on input "ZIP code" at bounding box center [297, 48] width 257 height 26
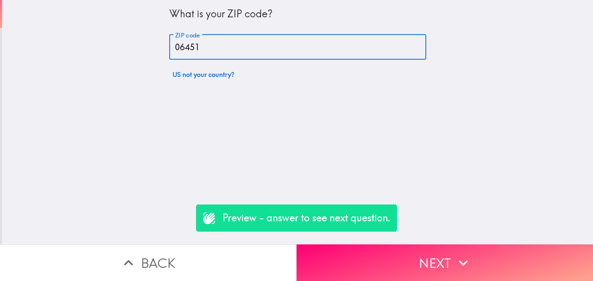
type input "06451"
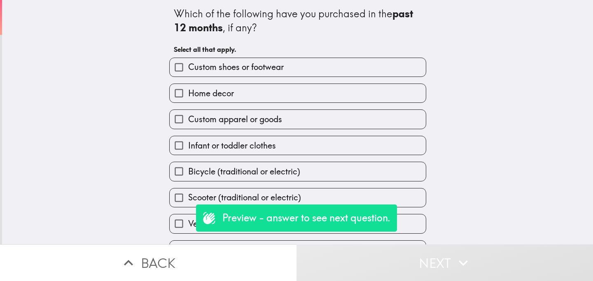
click at [281, 134] on div "Infant or toddler clothes" at bounding box center [295, 142] width 264 height 26
click at [280, 120] on span "Custom apparel or goods" at bounding box center [235, 120] width 94 height 12
click at [188, 120] on input "Custom apparel or goods" at bounding box center [179, 119] width 19 height 19
checkbox input "true"
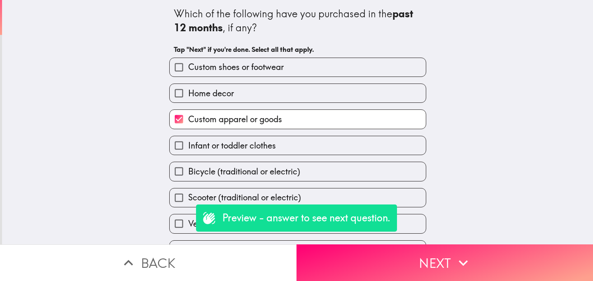
click at [296, 106] on div "Custom apparel or goods" at bounding box center [295, 116] width 264 height 26
click at [323, 83] on div "Home decor" at bounding box center [295, 90] width 264 height 26
click at [323, 91] on label "Home decor" at bounding box center [298, 93] width 256 height 19
click at [188, 91] on input "Home decor" at bounding box center [179, 93] width 19 height 19
checkbox input "true"
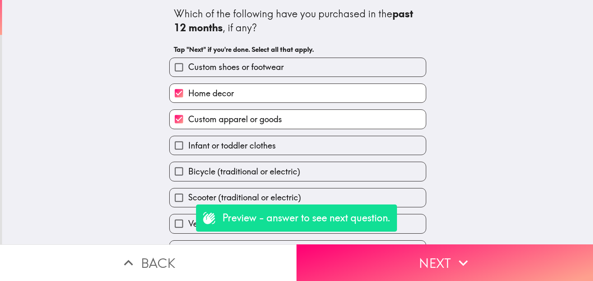
click at [321, 73] on label "Custom shoes or footwear" at bounding box center [298, 67] width 256 height 19
click at [188, 73] on input "Custom shoes or footwear" at bounding box center [179, 67] width 19 height 19
checkbox input "true"
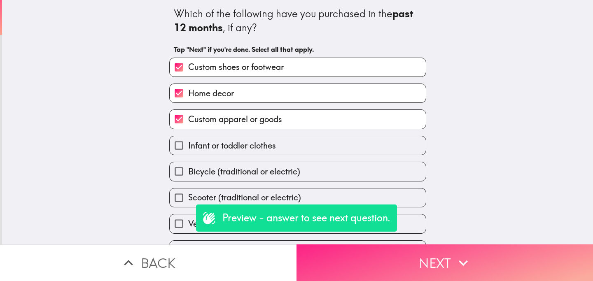
click at [379, 273] on button "Next" at bounding box center [445, 263] width 297 height 37
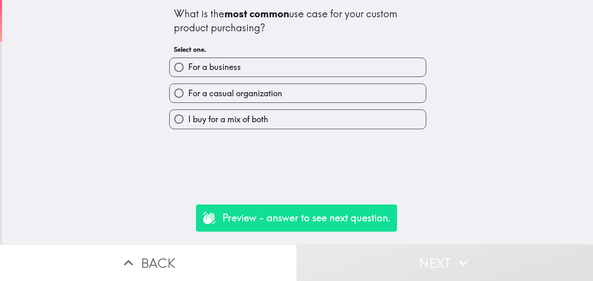
click at [266, 117] on span "I buy for a mix of both" at bounding box center [228, 120] width 80 height 12
click at [188, 117] on input "I buy for a mix of both" at bounding box center [179, 119] width 19 height 19
radio input "true"
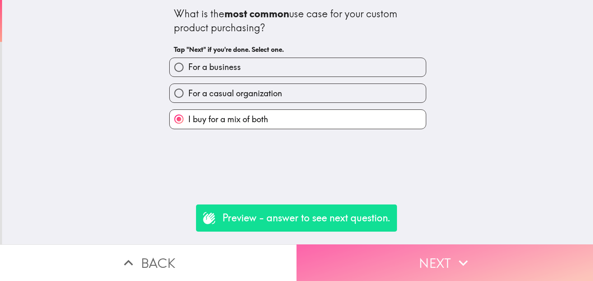
click at [417, 268] on button "Next" at bounding box center [445, 263] width 297 height 37
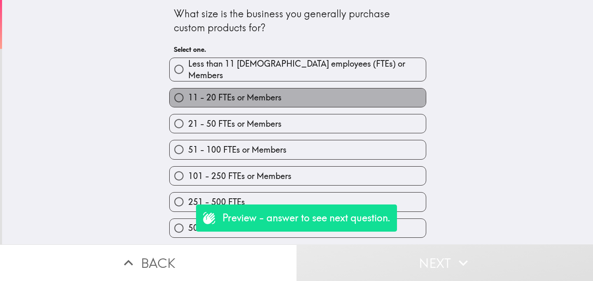
click at [251, 96] on span "11 - 20 FTEs or Members" at bounding box center [235, 98] width 94 height 12
click at [188, 96] on input "11 - 20 FTEs or Members" at bounding box center [179, 98] width 19 height 19
radio input "true"
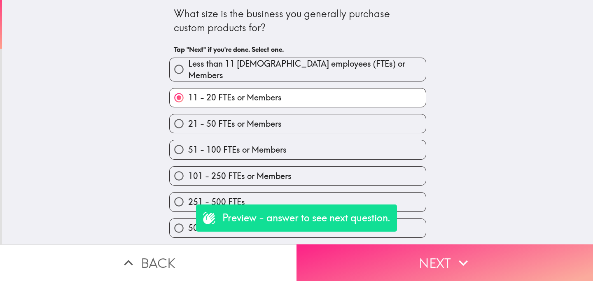
click at [401, 262] on button "Next" at bounding box center [445, 263] width 297 height 37
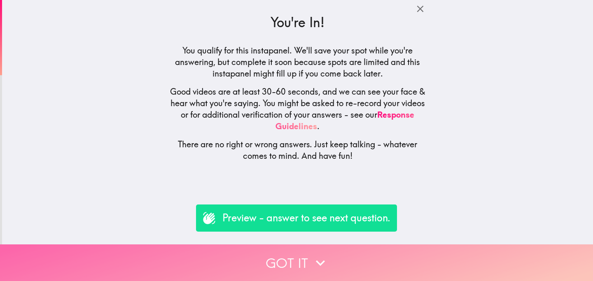
click at [275, 254] on button "Got it" at bounding box center [296, 263] width 593 height 37
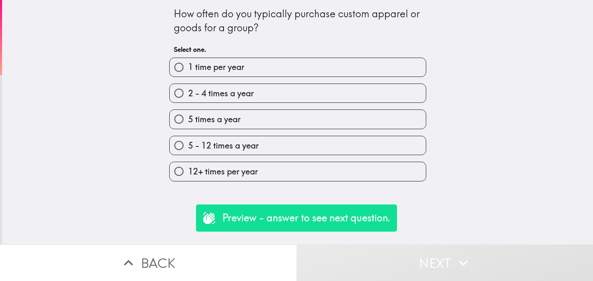
click at [270, 176] on label "12+ times per year" at bounding box center [298, 171] width 256 height 19
click at [188, 176] on input "12+ times per year" at bounding box center [179, 171] width 19 height 19
radio input "true"
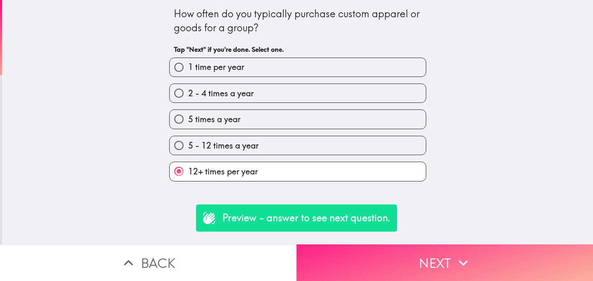
click at [380, 278] on button "Next" at bounding box center [445, 263] width 297 height 37
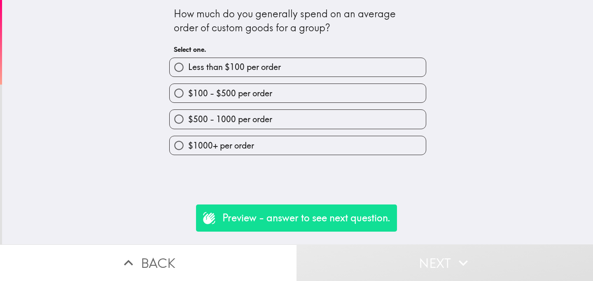
click at [266, 145] on label "$1000+ per order" at bounding box center [298, 145] width 256 height 19
click at [188, 145] on input "$1000+ per order" at bounding box center [179, 145] width 19 height 19
radio input "true"
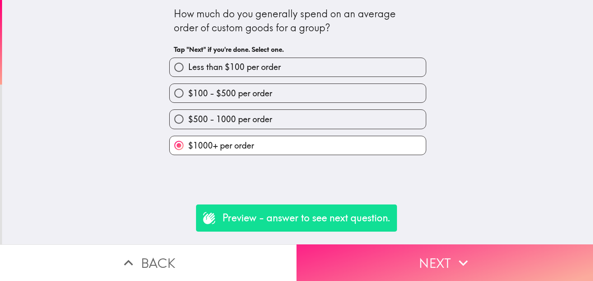
click at [383, 248] on button "Next" at bounding box center [445, 263] width 297 height 37
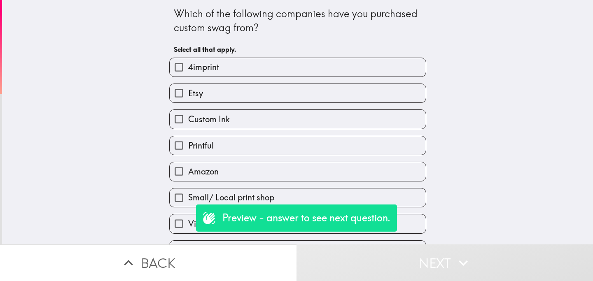
click at [272, 141] on label "Printful" at bounding box center [298, 145] width 256 height 19
click at [188, 141] on input "Printful" at bounding box center [179, 145] width 19 height 19
checkbox input "true"
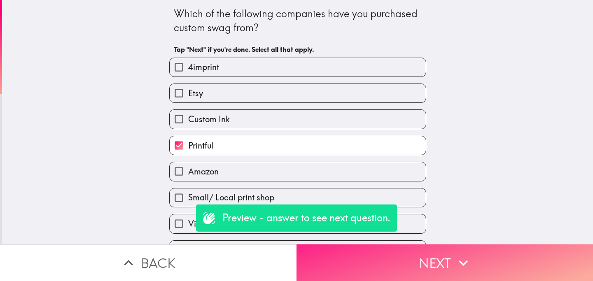
click at [392, 263] on button "Next" at bounding box center [445, 263] width 297 height 37
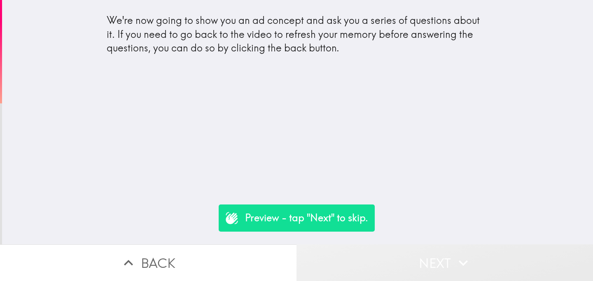
click at [432, 268] on button "Next" at bounding box center [445, 263] width 297 height 37
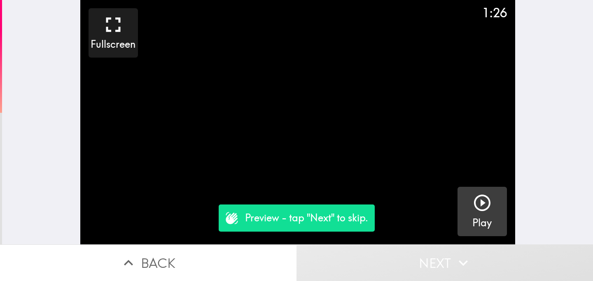
click at [485, 206] on icon "button" at bounding box center [483, 203] width 20 height 20
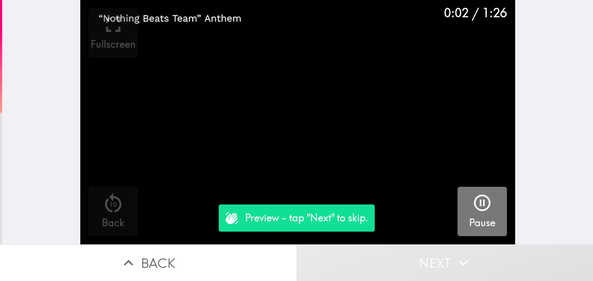
click at [485, 206] on icon "button" at bounding box center [483, 203] width 20 height 20
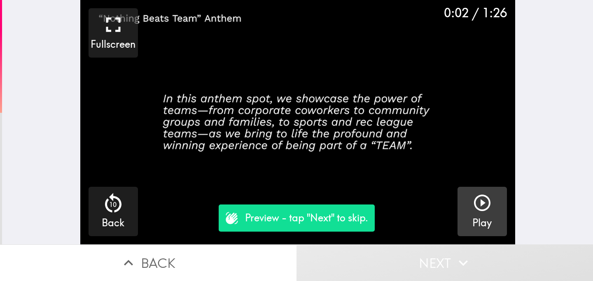
click at [441, 261] on button "Next" at bounding box center [445, 263] width 297 height 37
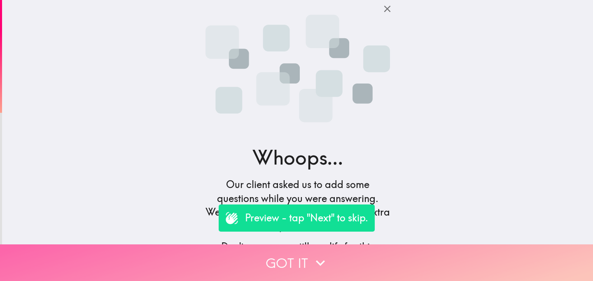
click at [288, 255] on button "Got it" at bounding box center [296, 263] width 593 height 37
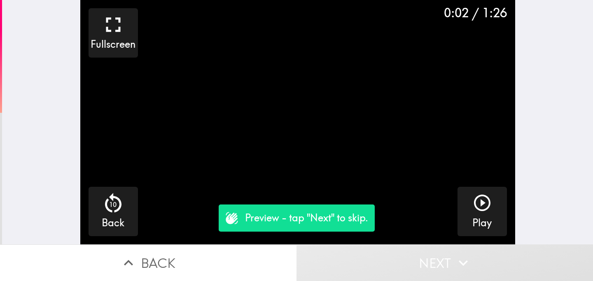
click at [440, 262] on button "Next" at bounding box center [445, 263] width 297 height 37
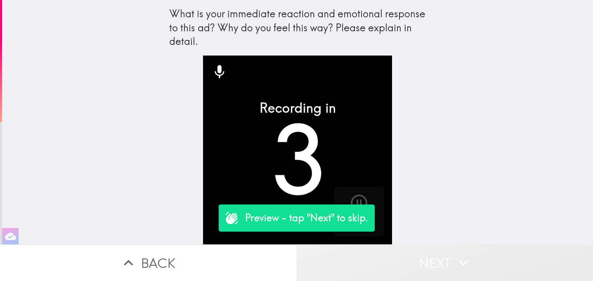
click at [415, 263] on button "Next" at bounding box center [445, 263] width 297 height 37
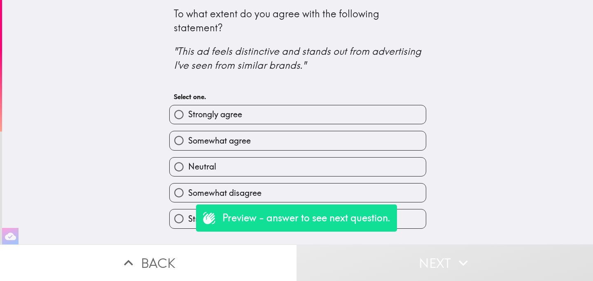
click at [415, 263] on button "Next" at bounding box center [445, 263] width 297 height 37
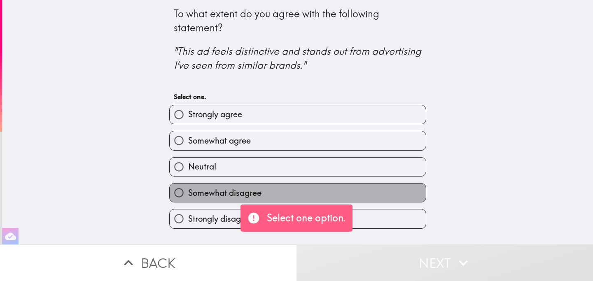
click at [337, 198] on label "Somewhat disagree" at bounding box center [298, 193] width 256 height 19
click at [188, 198] on input "Somewhat disagree" at bounding box center [179, 193] width 19 height 19
radio input "true"
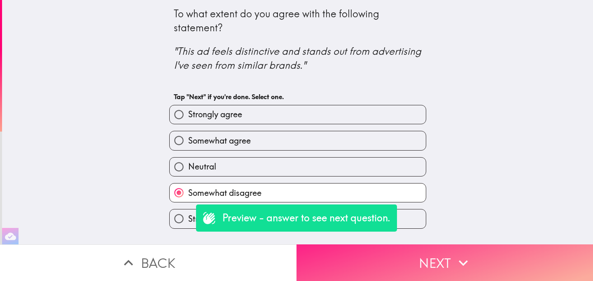
click at [409, 253] on button "Next" at bounding box center [445, 263] width 297 height 37
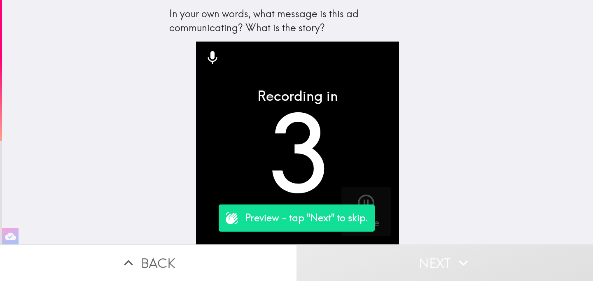
click at [432, 268] on button "Next" at bounding box center [445, 263] width 297 height 37
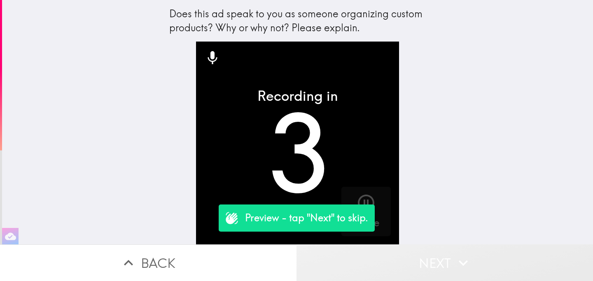
click at [431, 267] on button "Next" at bounding box center [445, 263] width 297 height 37
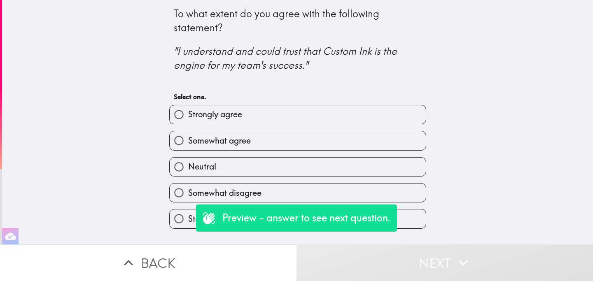
click at [329, 161] on label "Neutral" at bounding box center [298, 167] width 256 height 19
click at [188, 161] on input "Neutral" at bounding box center [179, 167] width 19 height 19
radio input "true"
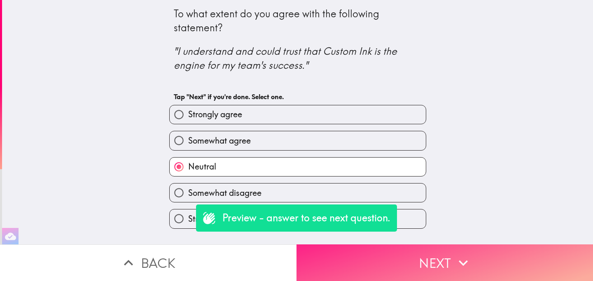
click at [426, 252] on button "Next" at bounding box center [445, 263] width 297 height 37
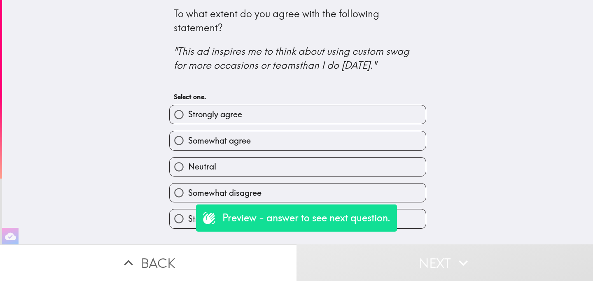
click at [337, 181] on div "Somewhat disagree" at bounding box center [295, 190] width 264 height 26
click at [329, 169] on label "Neutral" at bounding box center [298, 167] width 256 height 19
click at [188, 169] on input "Neutral" at bounding box center [179, 167] width 19 height 19
radio input "true"
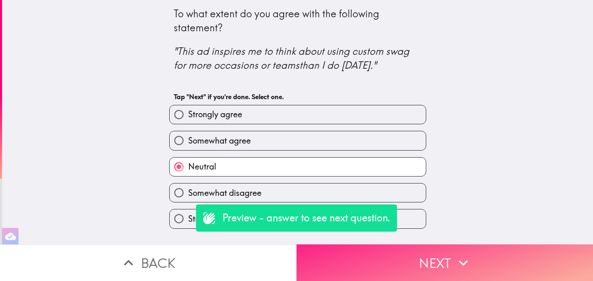
click at [420, 258] on button "Next" at bounding box center [445, 263] width 297 height 37
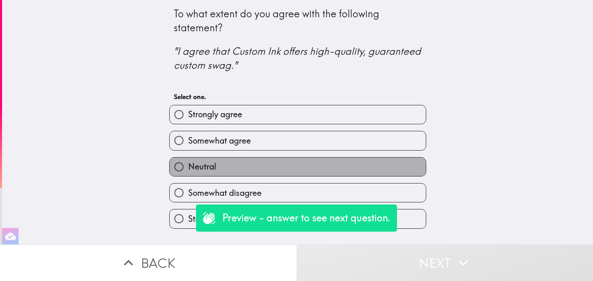
click at [328, 164] on label "Neutral" at bounding box center [298, 167] width 256 height 19
click at [188, 164] on input "Neutral" at bounding box center [179, 167] width 19 height 19
radio input "true"
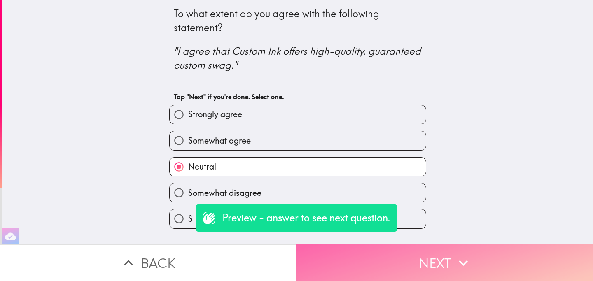
click at [427, 260] on button "Next" at bounding box center [445, 263] width 297 height 37
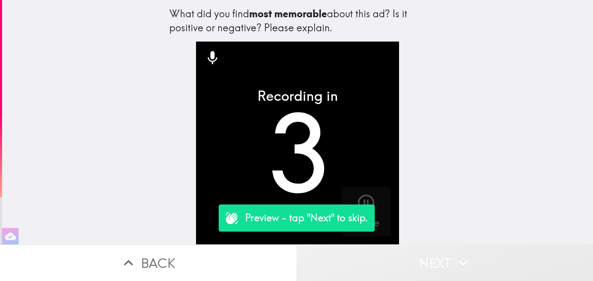
click at [406, 261] on button "Next" at bounding box center [445, 263] width 297 height 37
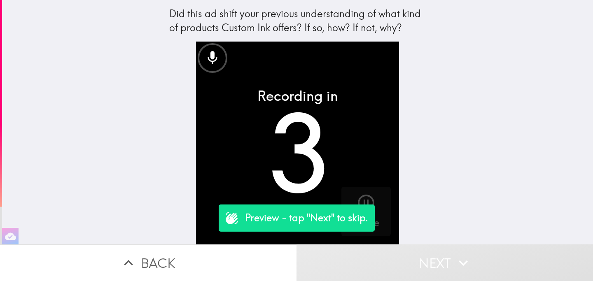
click at [424, 258] on button "Next" at bounding box center [445, 263] width 297 height 37
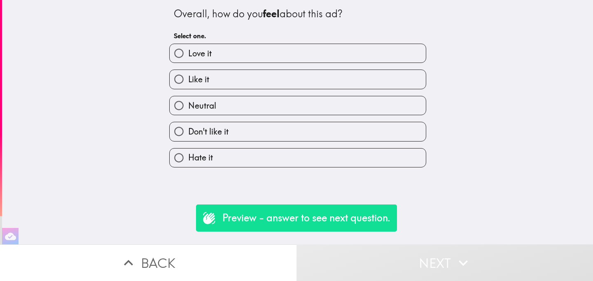
click at [311, 122] on div "Don't like it" at bounding box center [295, 128] width 264 height 26
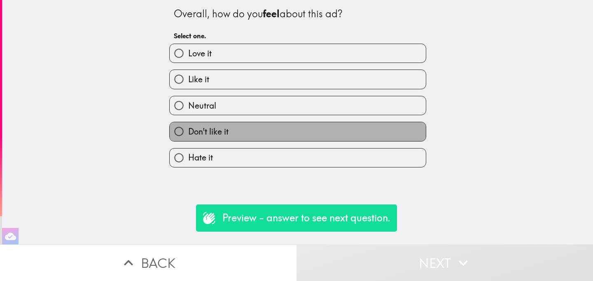
click at [321, 132] on label "Don't like it" at bounding box center [298, 131] width 256 height 19
click at [188, 132] on input "Don't like it" at bounding box center [179, 131] width 19 height 19
radio input "true"
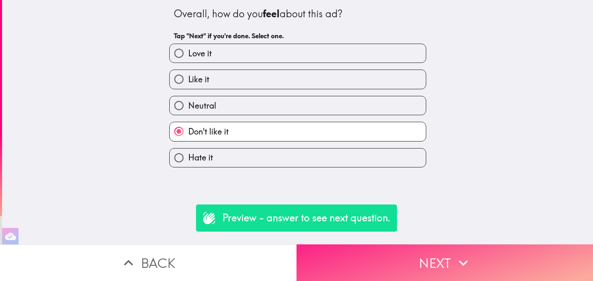
click at [396, 258] on button "Next" at bounding box center [445, 263] width 297 height 37
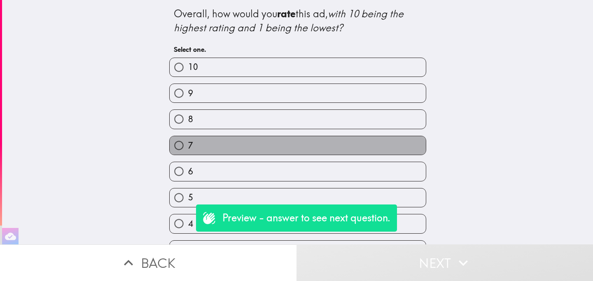
click at [287, 147] on label "7" at bounding box center [298, 145] width 256 height 19
click at [188, 147] on input "7" at bounding box center [179, 145] width 19 height 19
radio input "true"
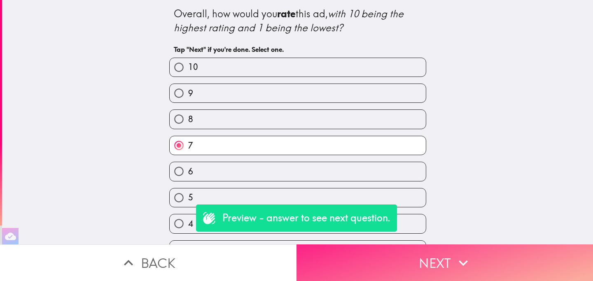
click at [410, 267] on button "Next" at bounding box center [445, 263] width 297 height 37
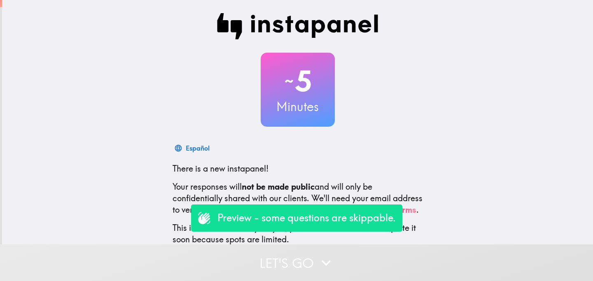
click at [272, 259] on button "Let's go" at bounding box center [296, 263] width 593 height 37
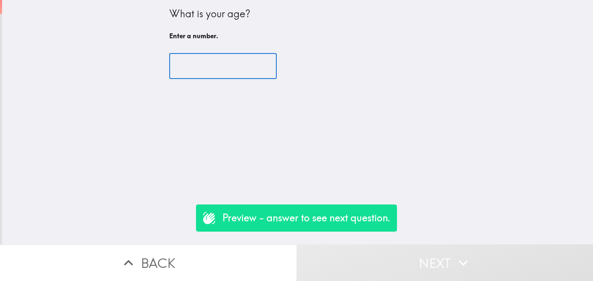
click at [212, 72] on input "number" at bounding box center [223, 67] width 108 height 26
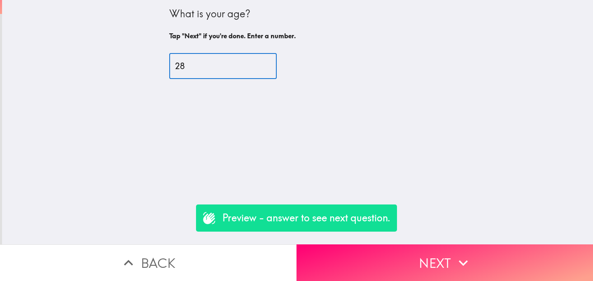
type input "28"
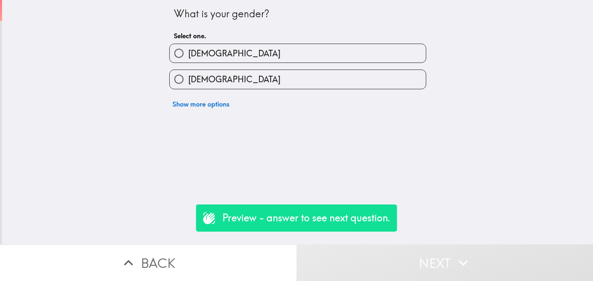
click at [248, 73] on label "[DEMOGRAPHIC_DATA]" at bounding box center [298, 79] width 256 height 19
click at [188, 73] on input "[DEMOGRAPHIC_DATA]" at bounding box center [179, 79] width 19 height 19
radio input "true"
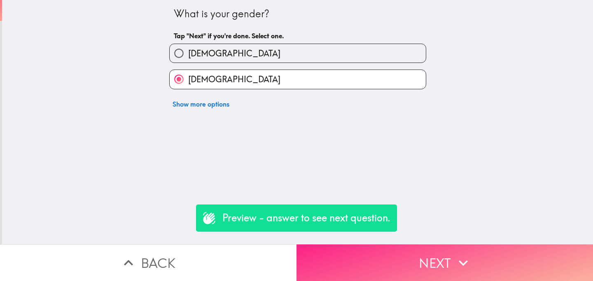
click at [381, 251] on button "Next" at bounding box center [445, 263] width 297 height 37
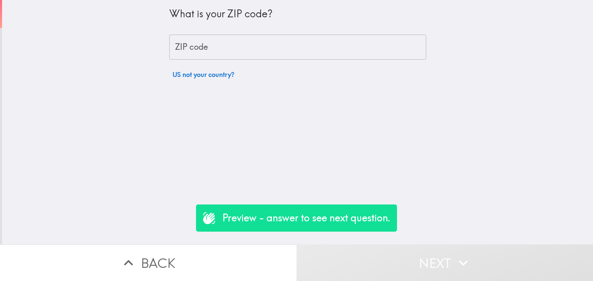
click at [233, 51] on input "ZIP code" at bounding box center [297, 48] width 257 height 26
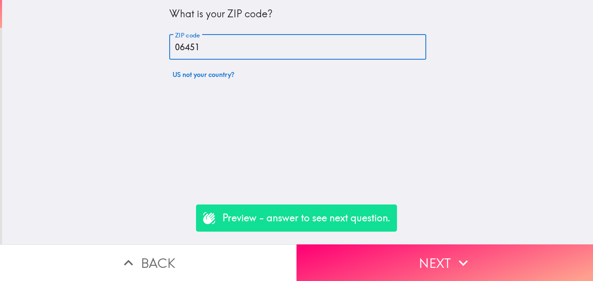
type input "06451"
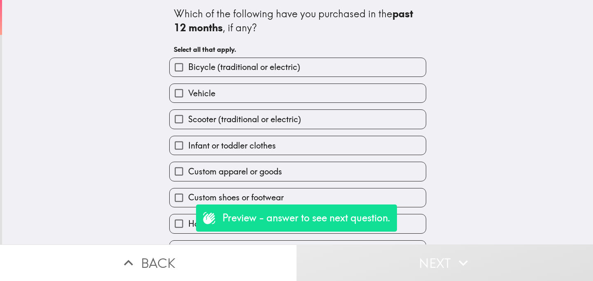
click at [252, 134] on div "Infant or toddler clothes" at bounding box center [295, 142] width 264 height 26
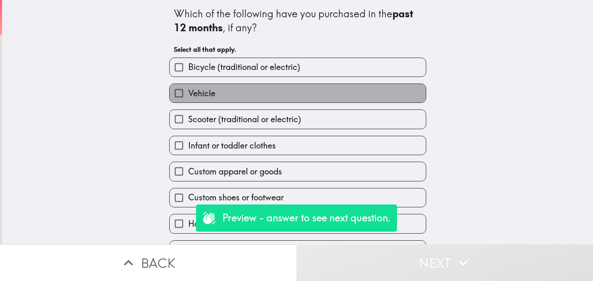
click at [271, 101] on label "Vehicle" at bounding box center [298, 93] width 256 height 19
click at [188, 101] on input "Vehicle" at bounding box center [179, 93] width 19 height 19
checkbox input "true"
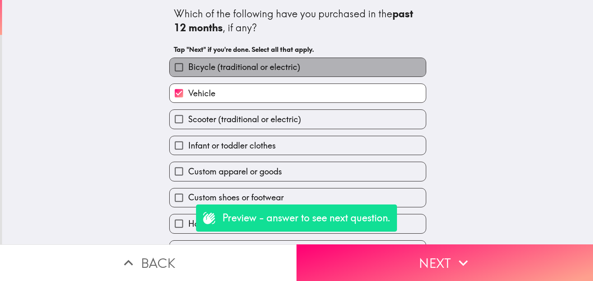
click at [300, 71] on span "Bicycle (traditional or electric)" at bounding box center [244, 67] width 112 height 12
click at [188, 71] on input "Bicycle (traditional or electric)" at bounding box center [179, 67] width 19 height 19
checkbox input "true"
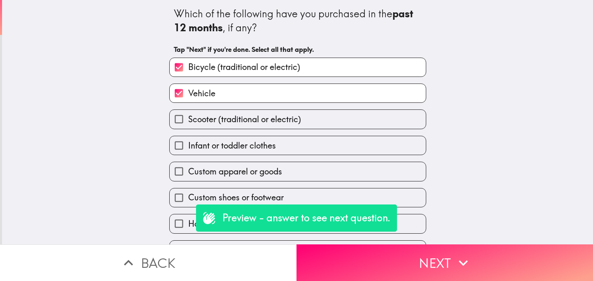
click at [304, 143] on label "Infant or toddler clothes" at bounding box center [298, 145] width 256 height 19
click at [188, 143] on input "Infant or toddler clothes" at bounding box center [179, 145] width 19 height 19
checkbox input "true"
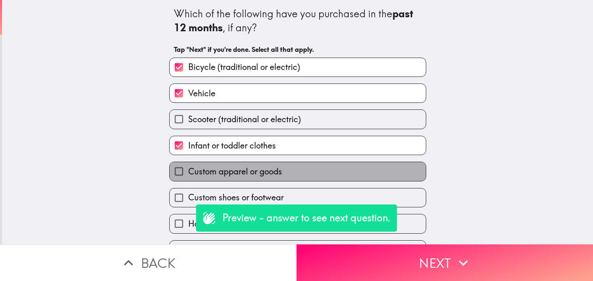
click at [314, 174] on label "Custom apparel or goods" at bounding box center [298, 171] width 256 height 19
click at [188, 174] on input "Custom apparel or goods" at bounding box center [179, 171] width 19 height 19
checkbox input "true"
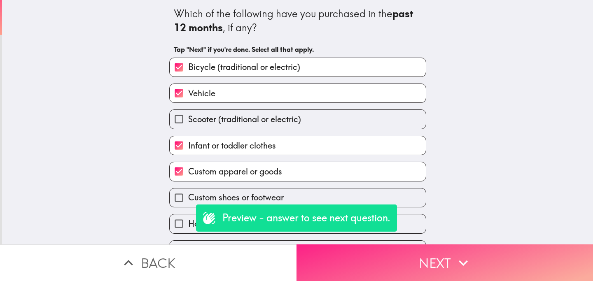
click at [384, 265] on button "Next" at bounding box center [445, 263] width 297 height 37
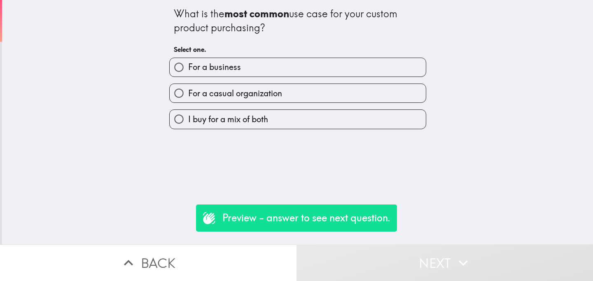
click at [320, 108] on div "I buy for a mix of both" at bounding box center [295, 116] width 264 height 26
click at [321, 114] on label "I buy for a mix of both" at bounding box center [298, 119] width 256 height 19
click at [188, 114] on input "I buy for a mix of both" at bounding box center [179, 119] width 19 height 19
radio input "true"
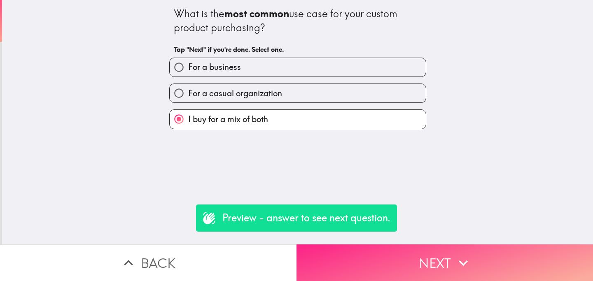
click at [411, 259] on button "Next" at bounding box center [445, 263] width 297 height 37
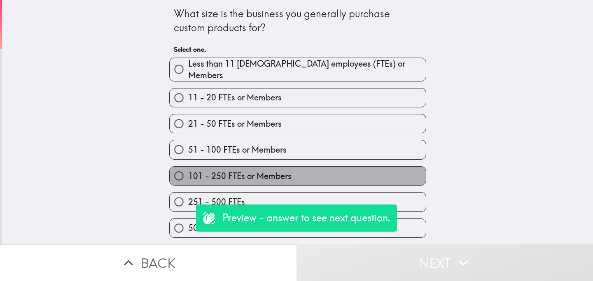
click at [324, 173] on label "101 - 250 FTEs or Members" at bounding box center [298, 176] width 256 height 19
click at [188, 173] on input "101 - 250 FTEs or Members" at bounding box center [179, 176] width 19 height 19
radio input "true"
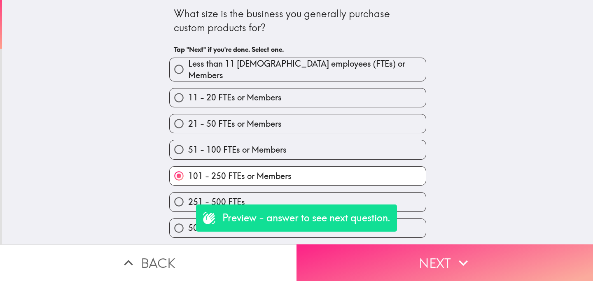
click at [380, 253] on button "Next" at bounding box center [445, 263] width 297 height 37
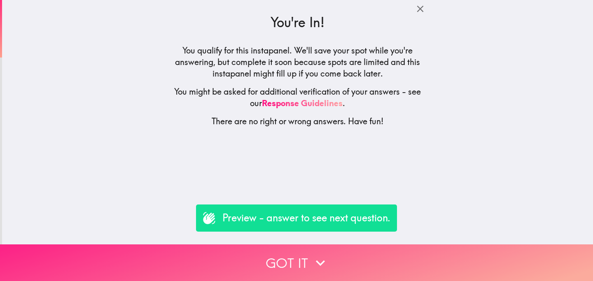
click at [284, 255] on button "Got it" at bounding box center [296, 263] width 593 height 37
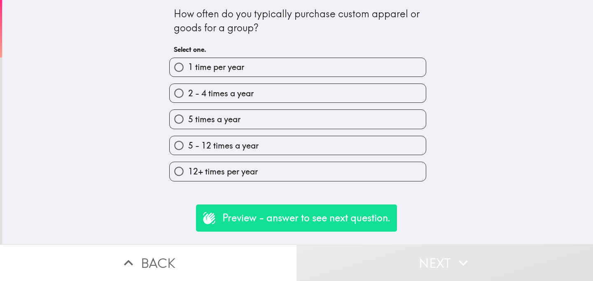
click at [326, 162] on div "12+ times per year" at bounding box center [295, 168] width 264 height 26
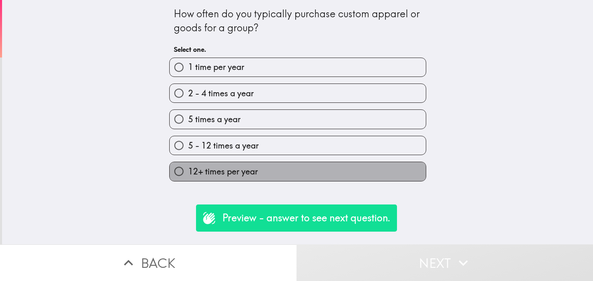
click at [384, 175] on label "12+ times per year" at bounding box center [298, 171] width 256 height 19
click at [188, 175] on input "12+ times per year" at bounding box center [179, 171] width 19 height 19
radio input "true"
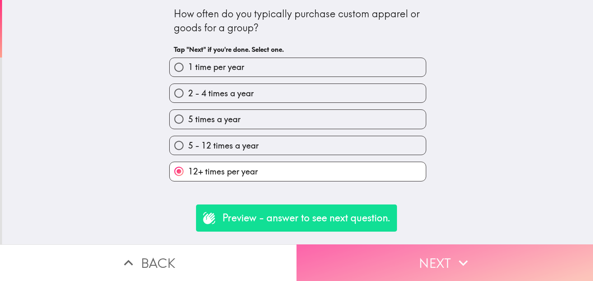
click at [377, 258] on button "Next" at bounding box center [445, 263] width 297 height 37
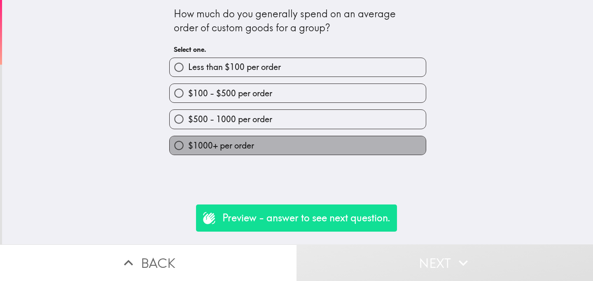
click at [324, 146] on label "$1000+ per order" at bounding box center [298, 145] width 256 height 19
click at [188, 146] on input "$1000+ per order" at bounding box center [179, 145] width 19 height 19
radio input "true"
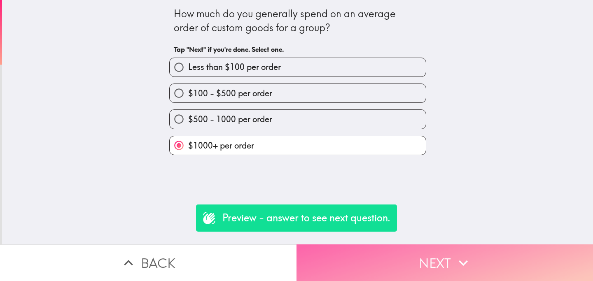
click at [406, 270] on button "Next" at bounding box center [445, 263] width 297 height 37
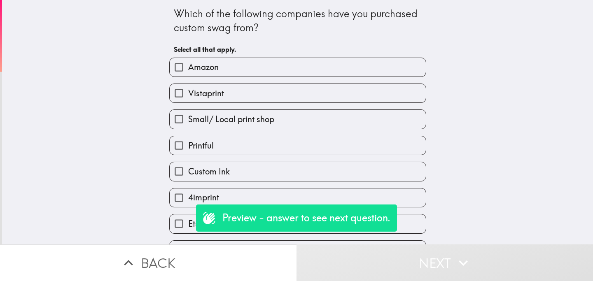
click at [307, 131] on div "Printful" at bounding box center [295, 142] width 264 height 26
click at [317, 143] on label "Printful" at bounding box center [298, 145] width 256 height 19
click at [188, 143] on input "Printful" at bounding box center [179, 145] width 19 height 19
checkbox input "true"
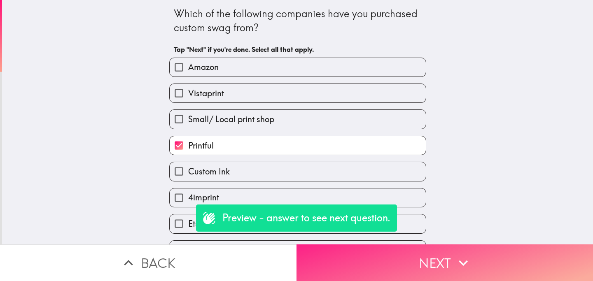
click at [390, 254] on button "Next" at bounding box center [445, 263] width 297 height 37
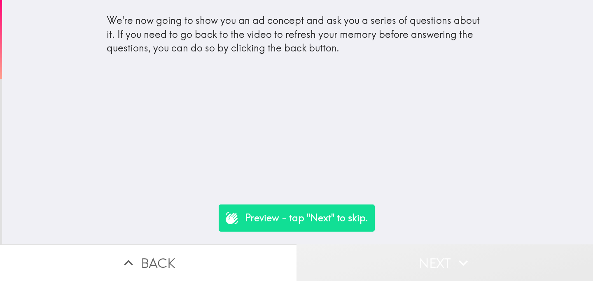
click at [403, 266] on button "Next" at bounding box center [445, 263] width 297 height 37
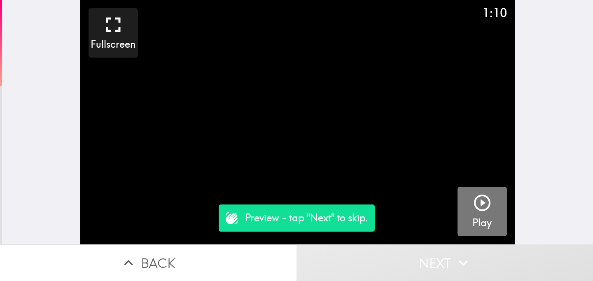
click at [486, 207] on icon "button" at bounding box center [483, 203] width 20 height 20
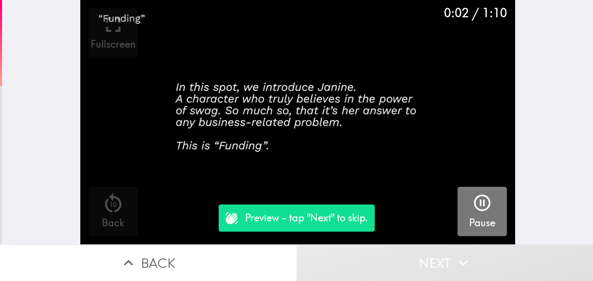
click at [486, 208] on icon "button" at bounding box center [483, 203] width 20 height 20
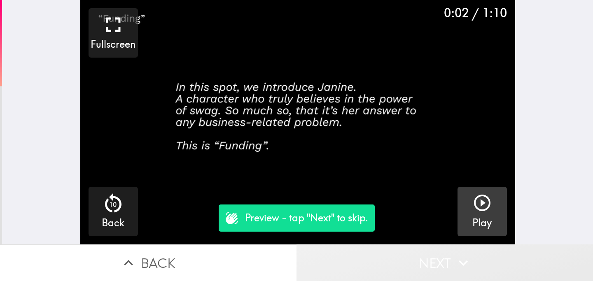
click at [425, 259] on button "Next" at bounding box center [445, 263] width 297 height 37
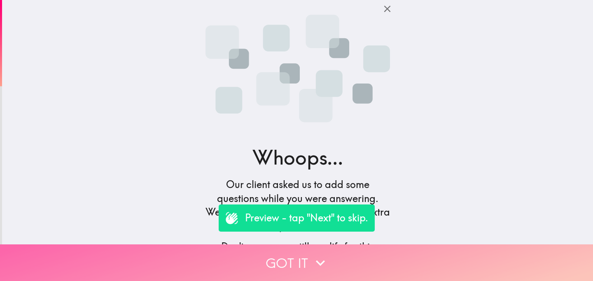
click at [269, 257] on button "Got it" at bounding box center [296, 263] width 593 height 37
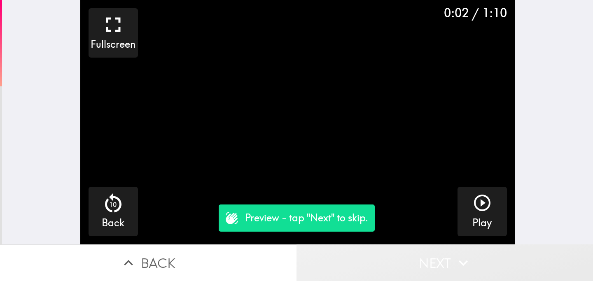
click at [429, 265] on button "Next" at bounding box center [445, 263] width 297 height 37
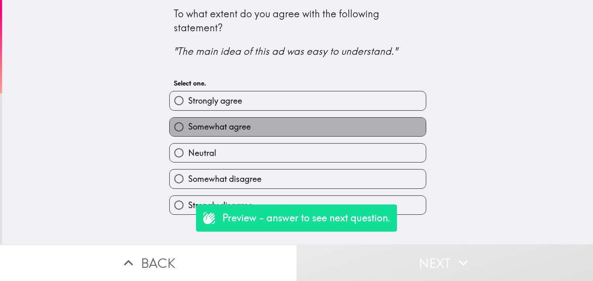
click at [293, 129] on label "Somewhat agree" at bounding box center [298, 127] width 256 height 19
click at [188, 129] on input "Somewhat agree" at bounding box center [179, 127] width 19 height 19
radio input "true"
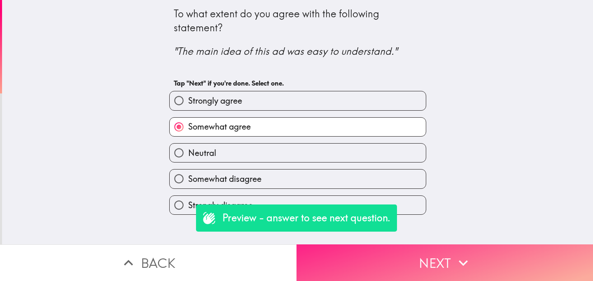
click at [426, 263] on button "Next" at bounding box center [445, 263] width 297 height 37
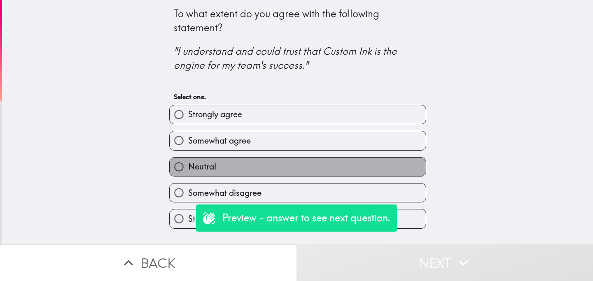
click at [325, 172] on label "Neutral" at bounding box center [298, 167] width 256 height 19
click at [188, 172] on input "Neutral" at bounding box center [179, 167] width 19 height 19
radio input "true"
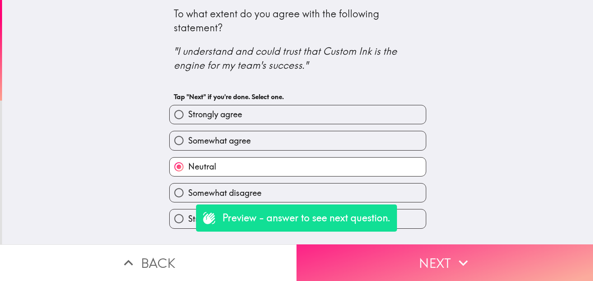
click at [406, 257] on button "Next" at bounding box center [445, 263] width 297 height 37
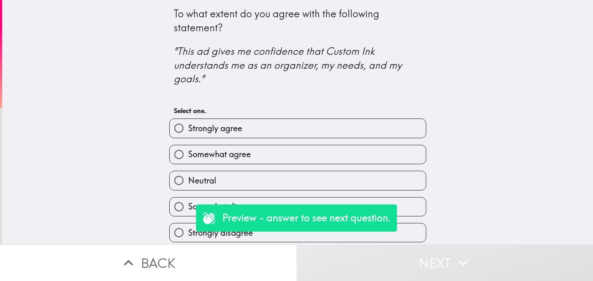
click at [325, 157] on label "Somewhat agree" at bounding box center [298, 154] width 256 height 19
click at [188, 157] on input "Somewhat agree" at bounding box center [179, 154] width 19 height 19
radio input "true"
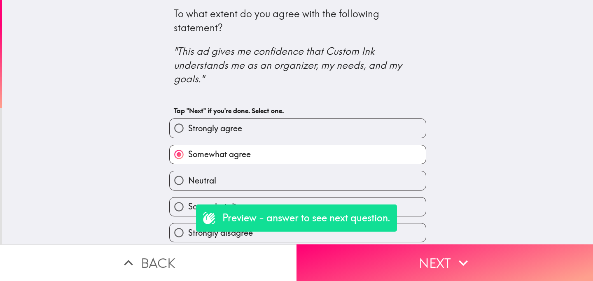
click at [205, 254] on button "Back" at bounding box center [148, 263] width 297 height 37
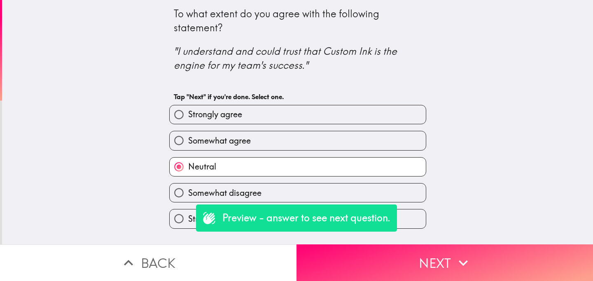
click at [205, 254] on button "Back" at bounding box center [148, 263] width 297 height 37
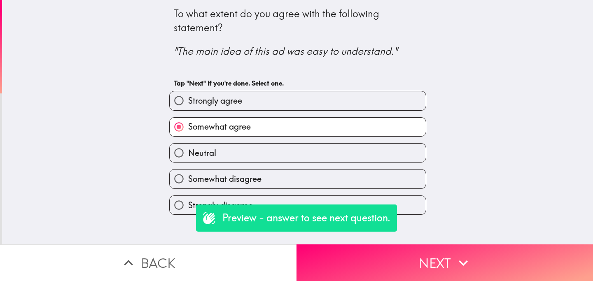
click at [206, 254] on button "Back" at bounding box center [148, 263] width 297 height 37
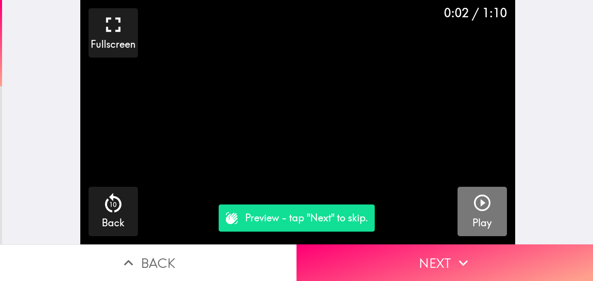
click at [489, 219] on h5 "Play" at bounding box center [482, 223] width 19 height 14
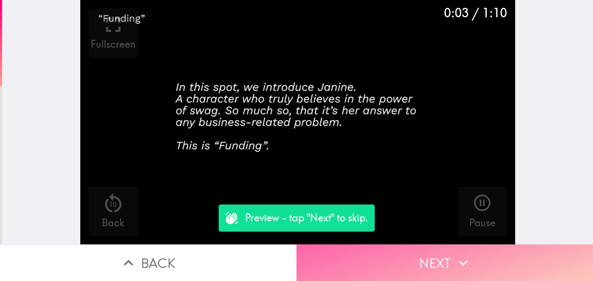
click at [432, 256] on button "Next" at bounding box center [445, 263] width 297 height 37
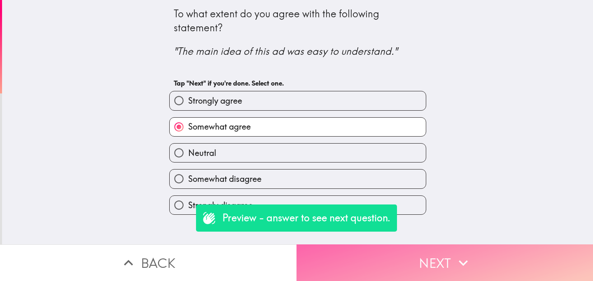
click at [385, 250] on button "Next" at bounding box center [445, 263] width 297 height 37
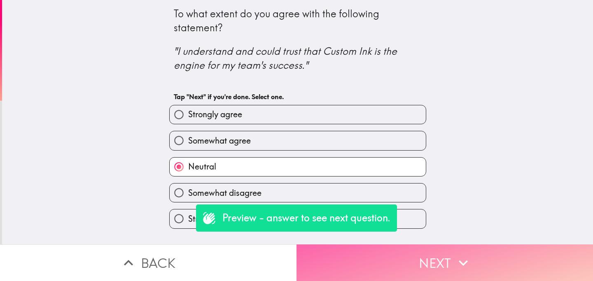
click at [414, 260] on button "Next" at bounding box center [445, 263] width 297 height 37
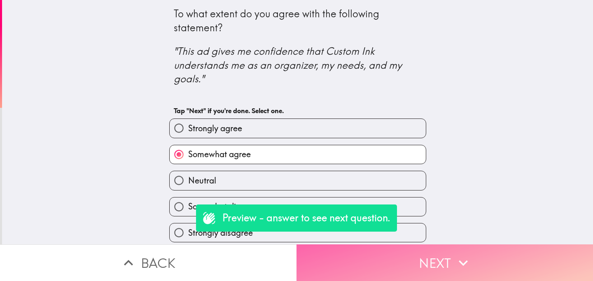
click at [414, 260] on button "Next" at bounding box center [445, 263] width 297 height 37
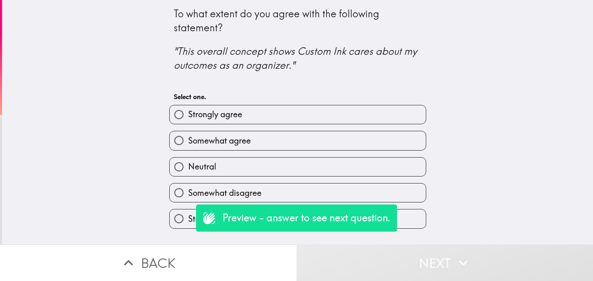
click at [344, 179] on div "Somewhat disagree" at bounding box center [295, 190] width 264 height 26
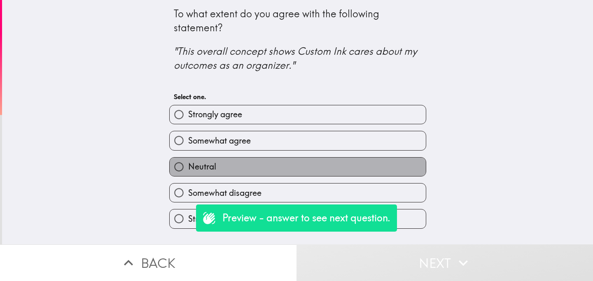
click at [383, 171] on label "Neutral" at bounding box center [298, 167] width 256 height 19
click at [188, 171] on input "Neutral" at bounding box center [179, 167] width 19 height 19
radio input "true"
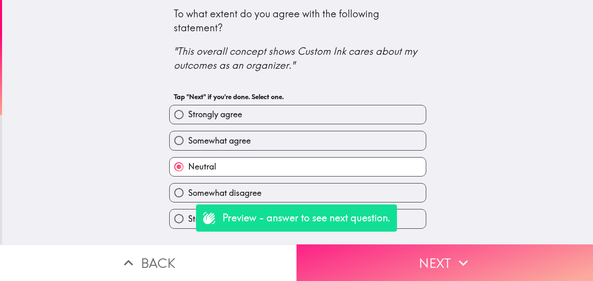
click at [410, 248] on button "Next" at bounding box center [445, 263] width 297 height 37
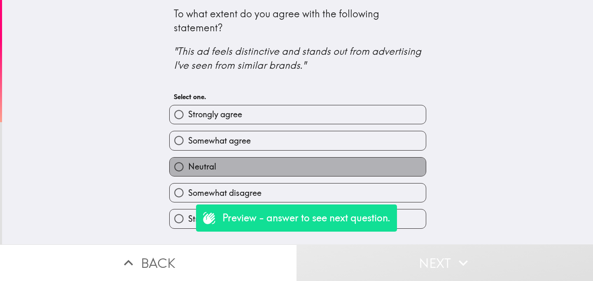
click at [336, 172] on label "Neutral" at bounding box center [298, 167] width 256 height 19
click at [188, 172] on input "Neutral" at bounding box center [179, 167] width 19 height 19
radio input "true"
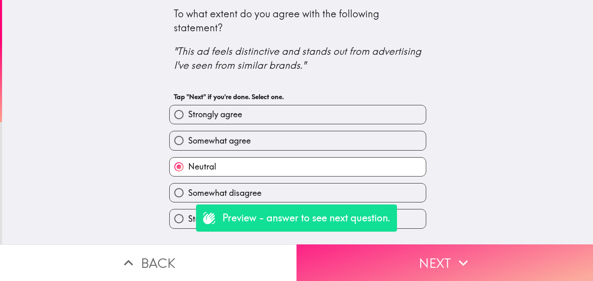
click at [405, 253] on button "Next" at bounding box center [445, 263] width 297 height 37
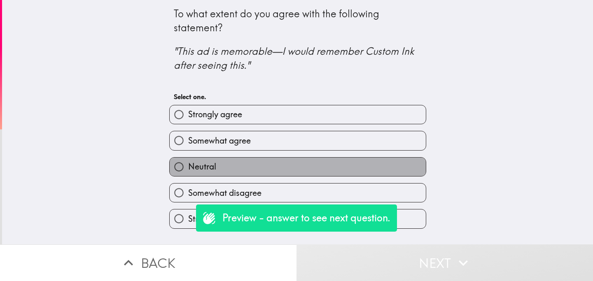
click at [372, 170] on label "Neutral" at bounding box center [298, 167] width 256 height 19
click at [188, 170] on input "Neutral" at bounding box center [179, 167] width 19 height 19
radio input "true"
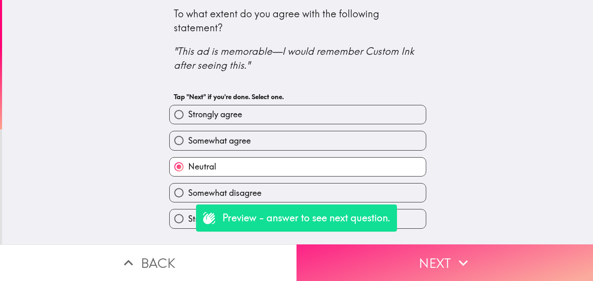
click at [407, 260] on button "Next" at bounding box center [445, 263] width 297 height 37
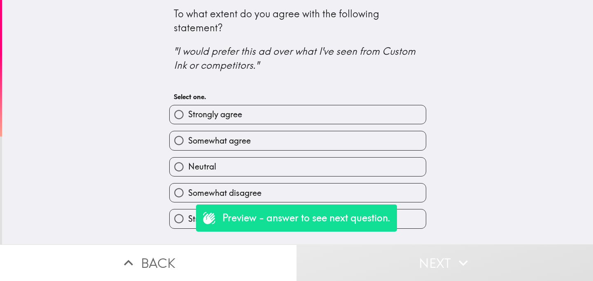
click at [357, 193] on label "Somewhat disagree" at bounding box center [298, 193] width 256 height 19
click at [188, 193] on input "Somewhat disagree" at bounding box center [179, 193] width 19 height 19
radio input "true"
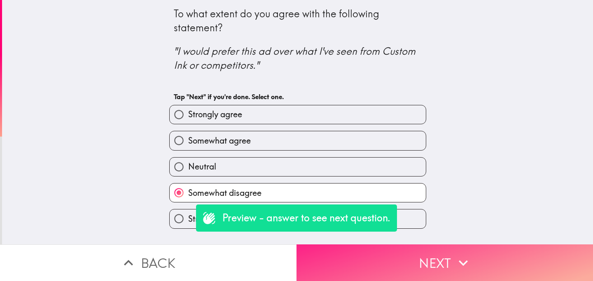
click at [432, 254] on button "Next" at bounding box center [445, 263] width 297 height 37
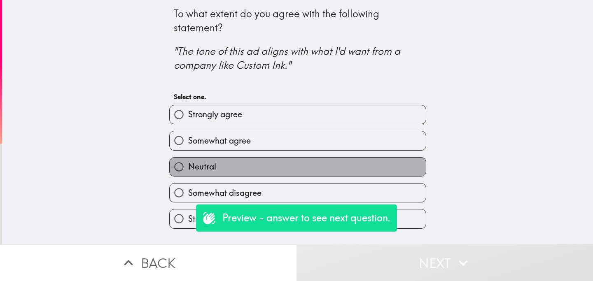
click at [328, 175] on label "Neutral" at bounding box center [298, 167] width 256 height 19
click at [188, 175] on input "Neutral" at bounding box center [179, 167] width 19 height 19
radio input "true"
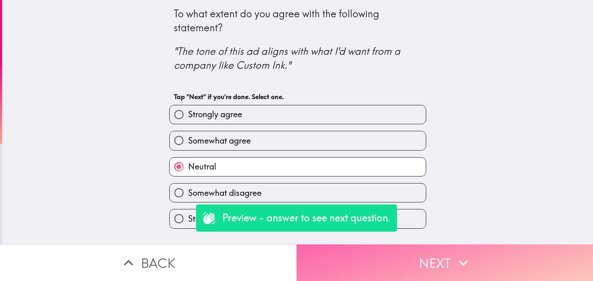
click at [385, 260] on button "Next" at bounding box center [445, 263] width 297 height 37
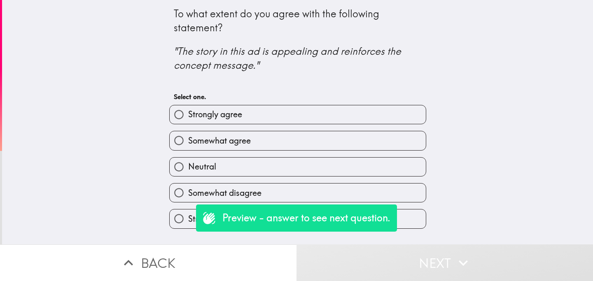
click at [332, 165] on label "Neutral" at bounding box center [298, 167] width 256 height 19
click at [188, 165] on input "Neutral" at bounding box center [179, 167] width 19 height 19
radio input "true"
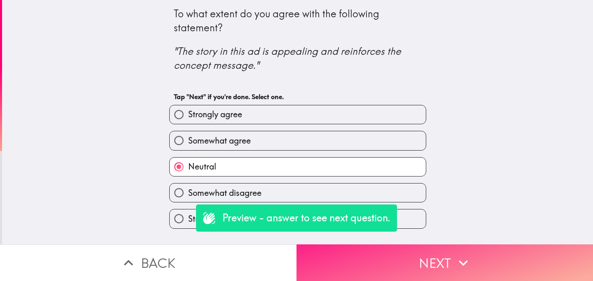
click at [396, 253] on button "Next" at bounding box center [445, 263] width 297 height 37
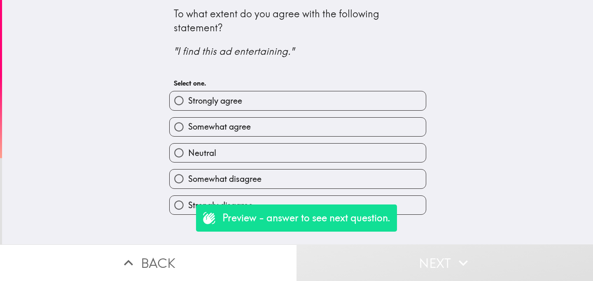
click at [328, 134] on label "Somewhat agree" at bounding box center [298, 127] width 256 height 19
click at [188, 134] on input "Somewhat agree" at bounding box center [179, 127] width 19 height 19
radio input "true"
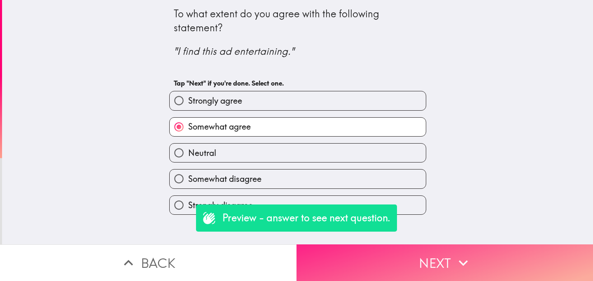
click at [401, 251] on button "Next" at bounding box center [445, 263] width 297 height 37
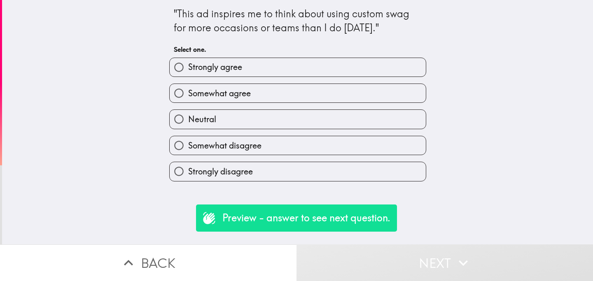
click at [335, 120] on label "Neutral" at bounding box center [298, 119] width 256 height 19
click at [188, 120] on input "Neutral" at bounding box center [179, 119] width 19 height 19
radio input "true"
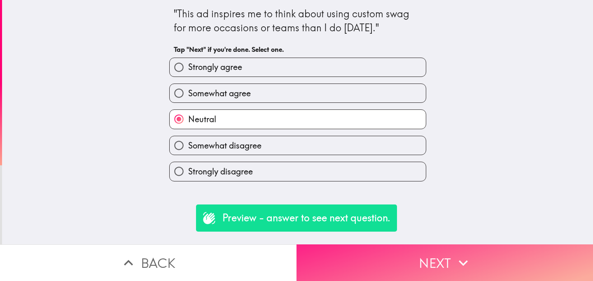
click at [396, 258] on button "Next" at bounding box center [445, 263] width 297 height 37
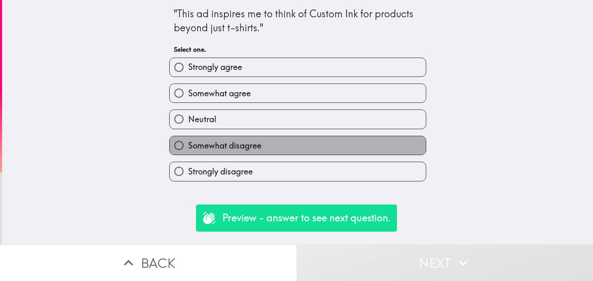
click at [352, 144] on label "Somewhat disagree" at bounding box center [298, 145] width 256 height 19
click at [188, 144] on input "Somewhat disagree" at bounding box center [179, 145] width 19 height 19
radio input "true"
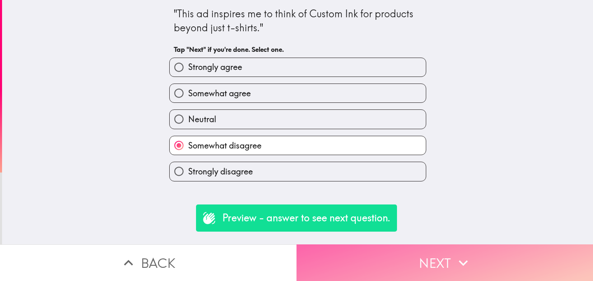
click at [404, 259] on button "Next" at bounding box center [445, 263] width 297 height 37
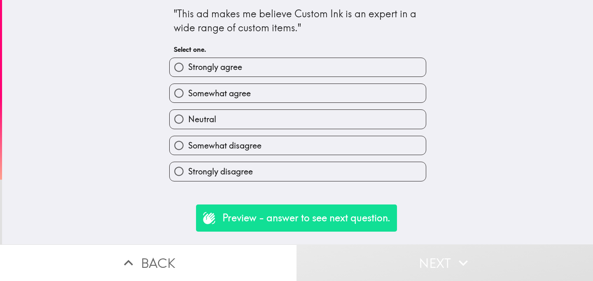
click at [350, 158] on div "Strongly disagree" at bounding box center [295, 168] width 264 height 26
click at [354, 170] on label "Strongly disagree" at bounding box center [298, 171] width 256 height 19
click at [188, 170] on input "Strongly disagree" at bounding box center [179, 171] width 19 height 19
radio input "true"
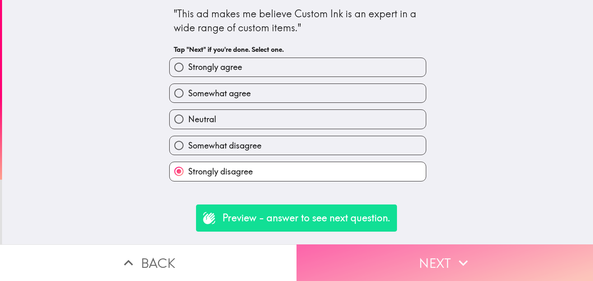
click at [382, 256] on button "Next" at bounding box center [445, 263] width 297 height 37
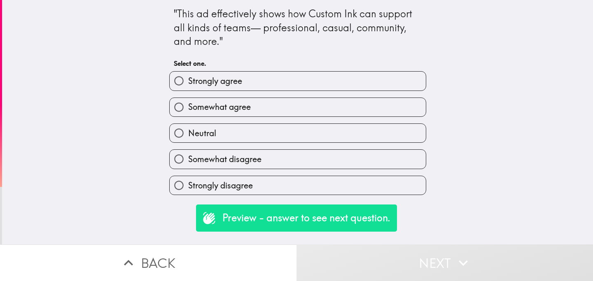
click at [342, 156] on label "Somewhat disagree" at bounding box center [298, 159] width 256 height 19
click at [188, 156] on input "Somewhat disagree" at bounding box center [179, 159] width 19 height 19
radio input "true"
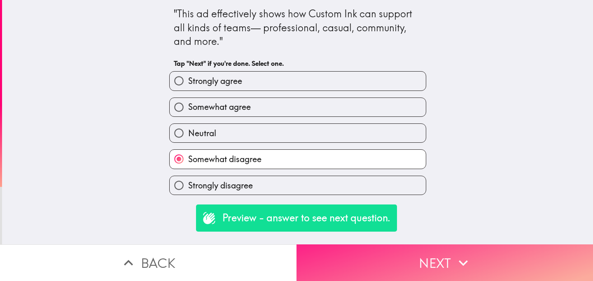
click at [384, 256] on button "Next" at bounding box center [445, 263] width 297 height 37
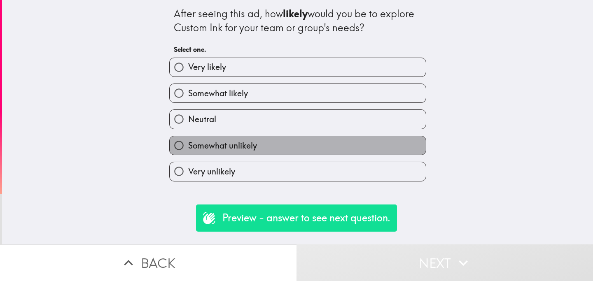
click at [338, 155] on label "Somewhat unlikely" at bounding box center [298, 145] width 256 height 19
click at [188, 155] on input "Somewhat unlikely" at bounding box center [179, 145] width 19 height 19
radio input "true"
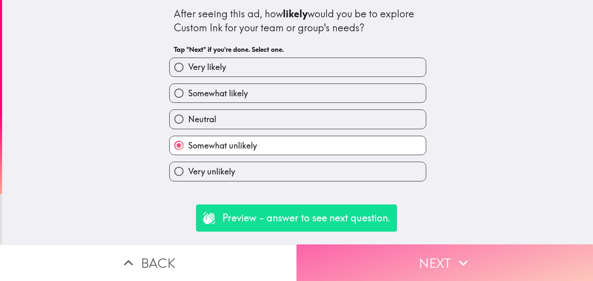
click at [389, 267] on button "Next" at bounding box center [445, 263] width 297 height 37
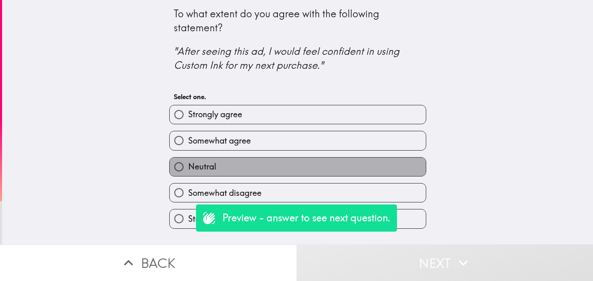
click at [337, 169] on label "Neutral" at bounding box center [298, 167] width 256 height 19
click at [188, 169] on input "Neutral" at bounding box center [179, 167] width 19 height 19
radio input "true"
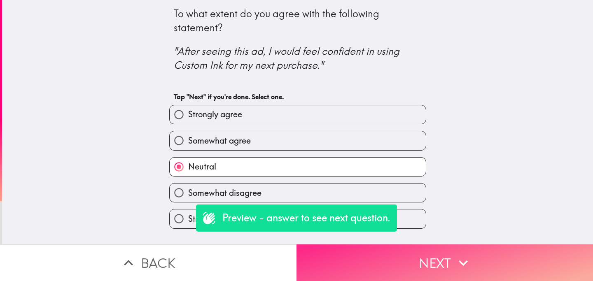
click at [380, 264] on button "Next" at bounding box center [445, 263] width 297 height 37
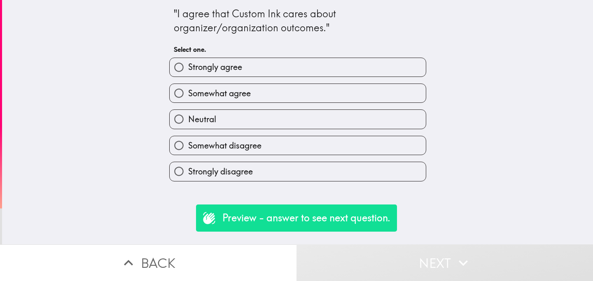
click at [349, 180] on label "Strongly disagree" at bounding box center [298, 171] width 256 height 19
click at [188, 180] on input "Strongly disagree" at bounding box center [179, 171] width 19 height 19
radio input "true"
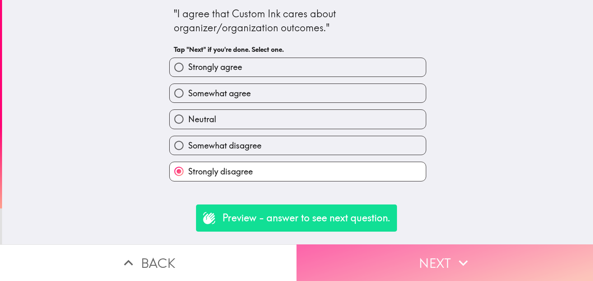
click at [385, 272] on button "Next" at bounding box center [445, 263] width 297 height 37
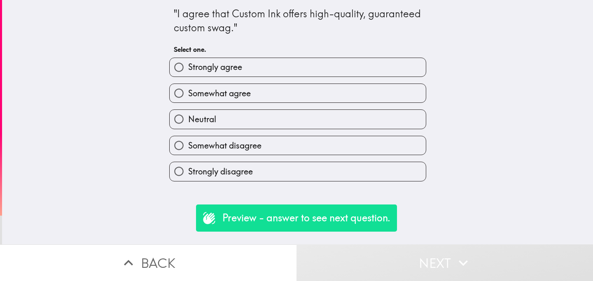
click at [340, 143] on label "Somewhat disagree" at bounding box center [298, 145] width 256 height 19
click at [188, 143] on input "Somewhat disagree" at bounding box center [179, 145] width 19 height 19
radio input "true"
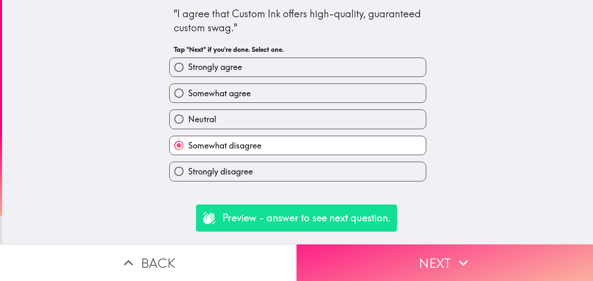
click at [387, 254] on button "Next" at bounding box center [445, 263] width 297 height 37
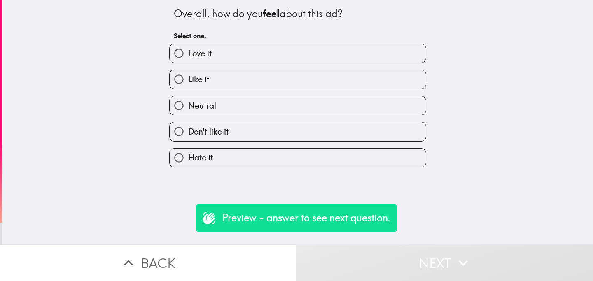
click at [347, 158] on label "Hate it" at bounding box center [298, 158] width 256 height 19
click at [188, 158] on input "Hate it" at bounding box center [179, 158] width 19 height 19
radio input "true"
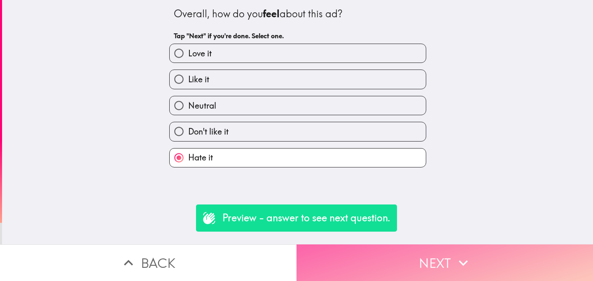
click at [376, 265] on button "Next" at bounding box center [445, 263] width 297 height 37
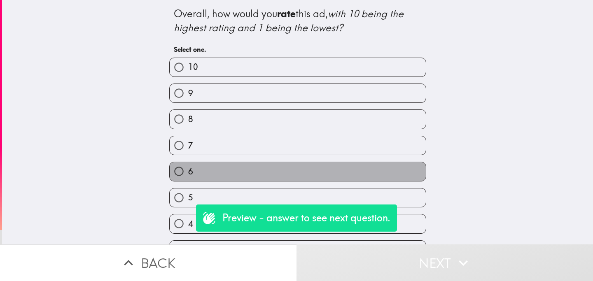
click at [326, 173] on label "6" at bounding box center [298, 171] width 256 height 19
click at [188, 173] on input "6" at bounding box center [179, 171] width 19 height 19
radio input "true"
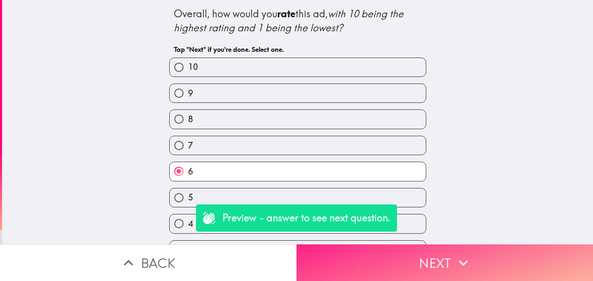
click at [362, 263] on button "Next" at bounding box center [445, 263] width 297 height 37
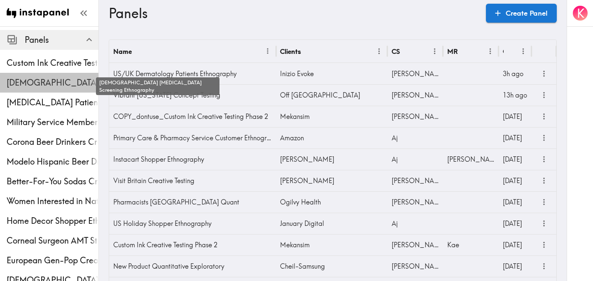
click at [52, 77] on span "[DEMOGRAPHIC_DATA] [MEDICAL_DATA] Screening Ethnography" at bounding box center [53, 83] width 92 height 12
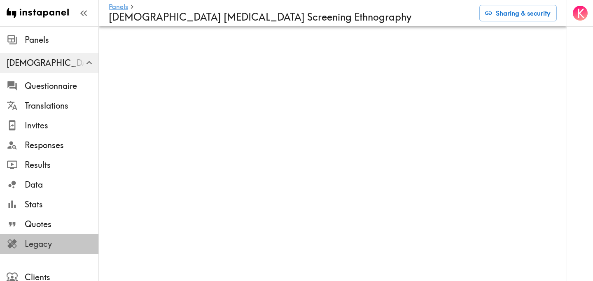
click at [49, 245] on span "Legacy" at bounding box center [62, 245] width 74 height 12
